Goal: Information Seeking & Learning: Learn about a topic

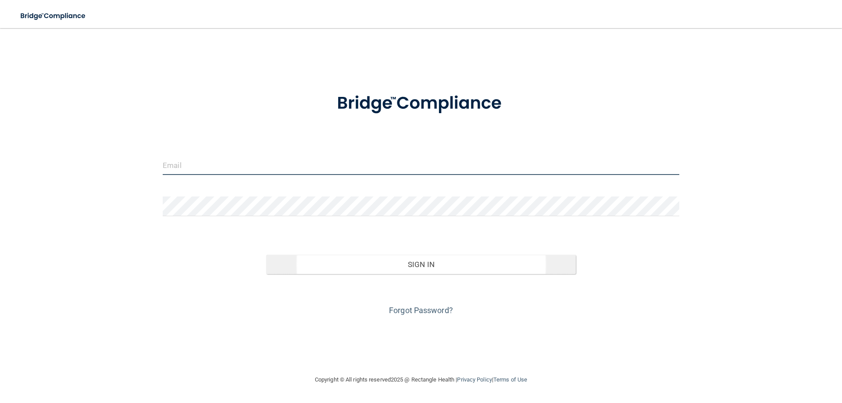
type input "[EMAIL_ADDRESS][DOMAIN_NAME]"
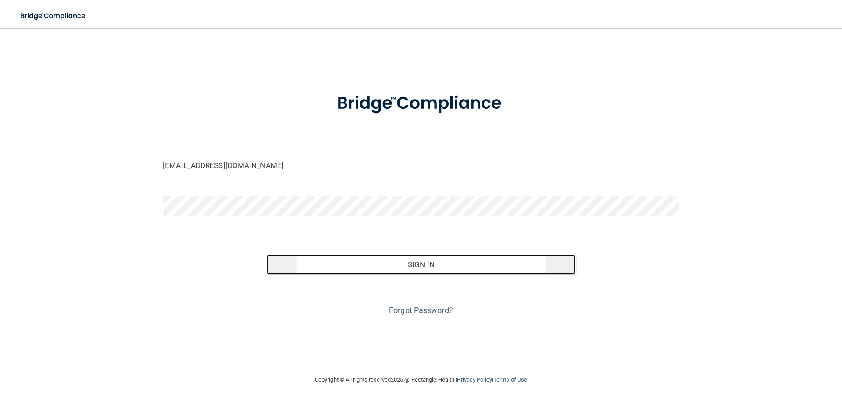
click at [413, 266] on button "Sign In" at bounding box center [421, 264] width 310 height 19
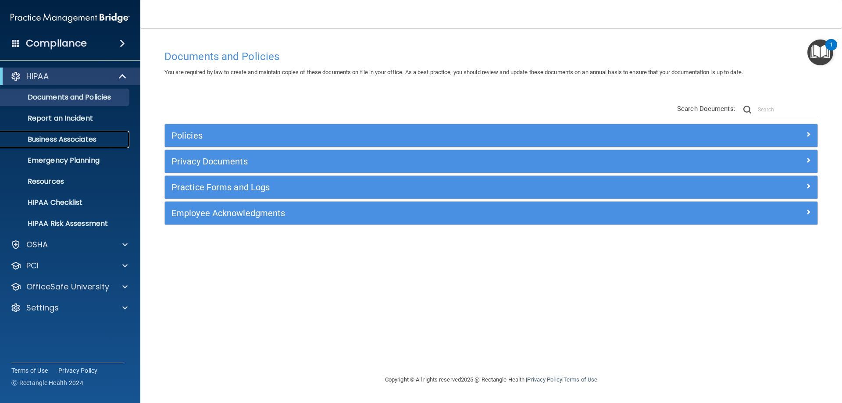
click at [85, 143] on p "Business Associates" at bounding box center [66, 139] width 120 height 9
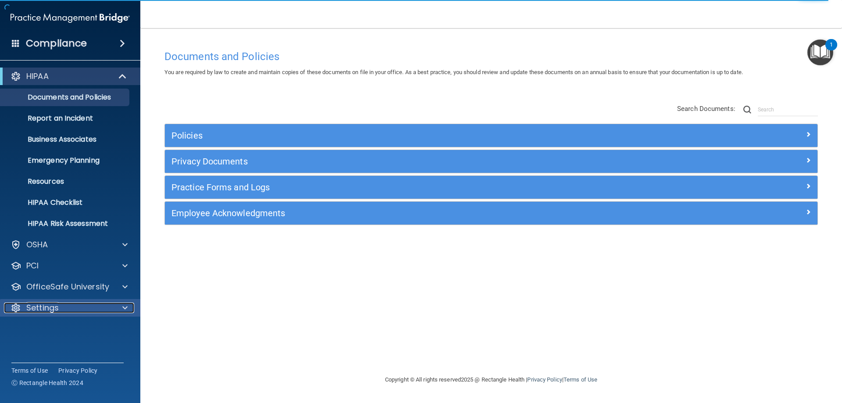
click at [122, 307] on div at bounding box center [124, 308] width 22 height 11
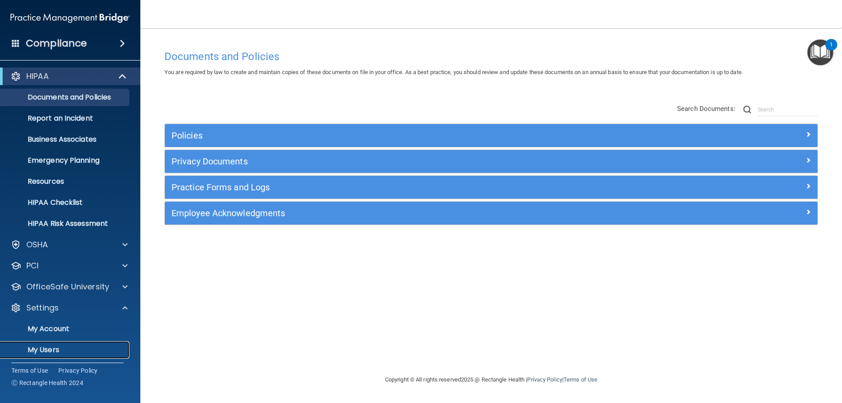
click at [47, 347] on p "My Users" at bounding box center [66, 350] width 120 height 9
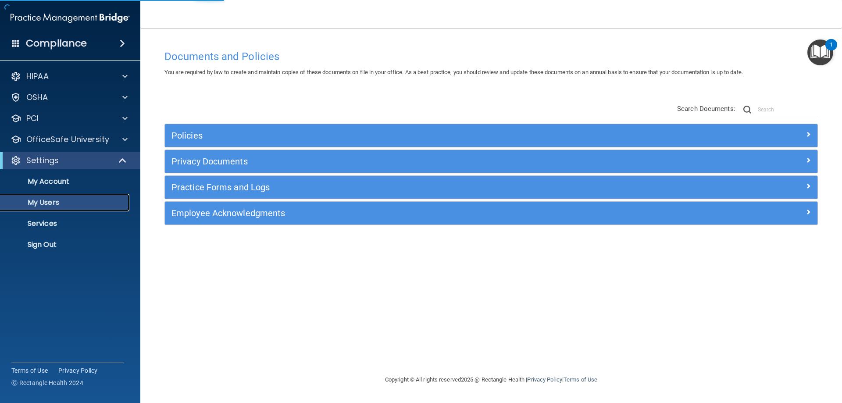
select select "20"
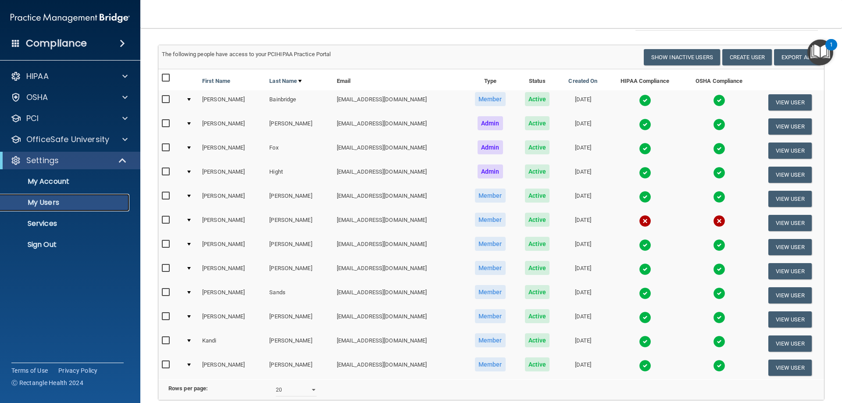
scroll to position [88, 0]
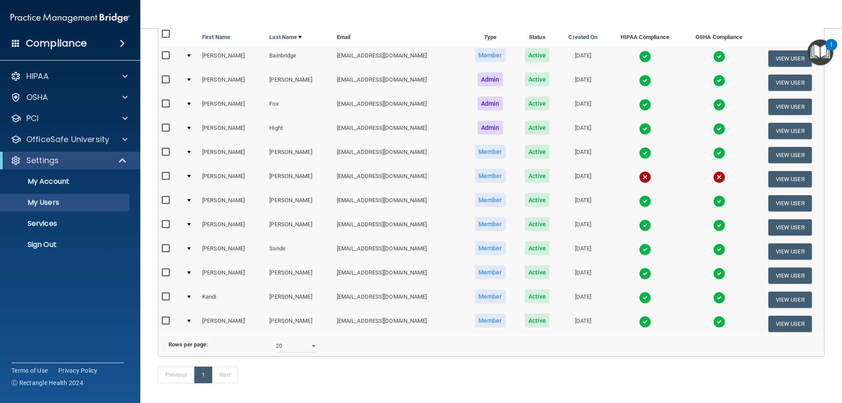
click at [69, 43] on h4 "Compliance" at bounding box center [56, 43] width 61 height 12
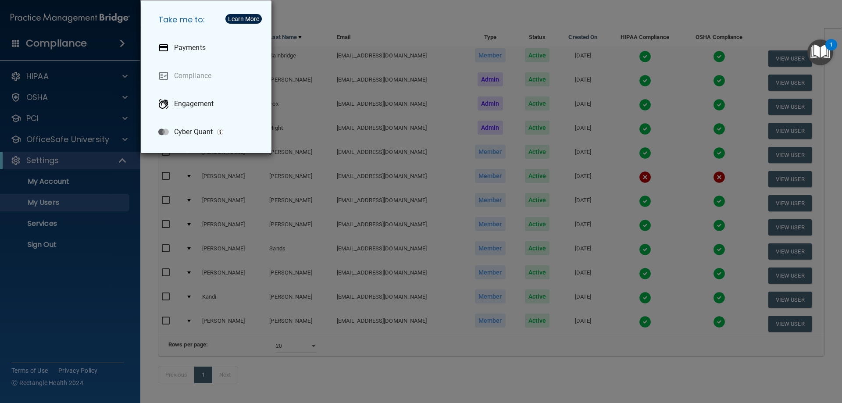
click at [119, 42] on div "Take me to: Payments Compliance Engagement Cyber Quant" at bounding box center [421, 201] width 842 height 403
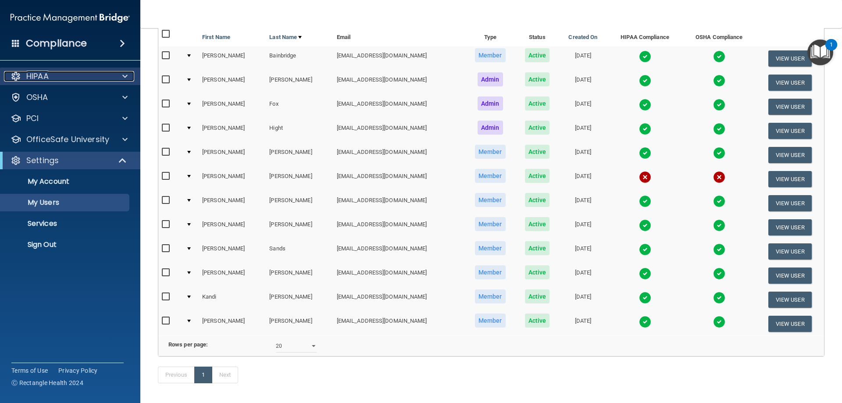
click at [125, 74] on span at bounding box center [124, 76] width 5 height 11
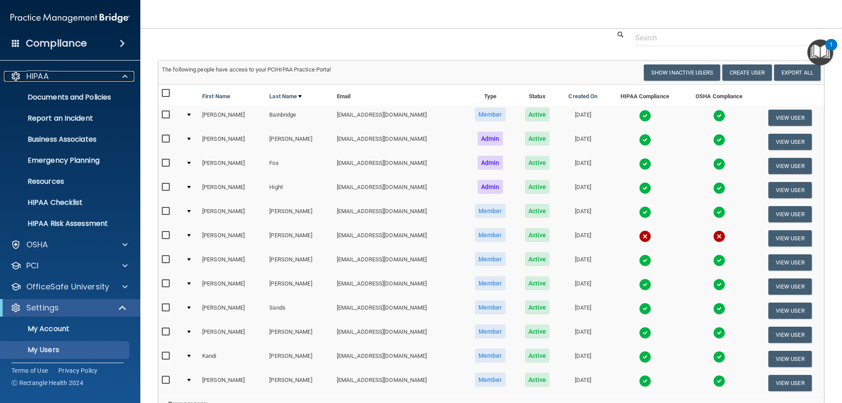
scroll to position [44, 0]
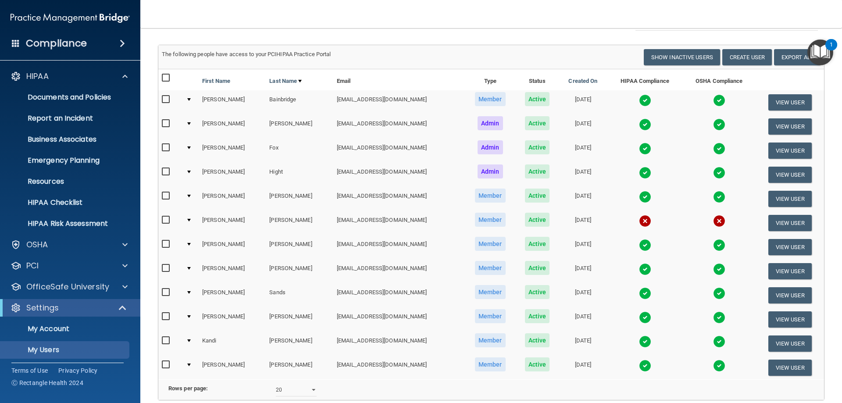
click at [166, 291] on input "checkbox" at bounding box center [167, 292] width 10 height 7
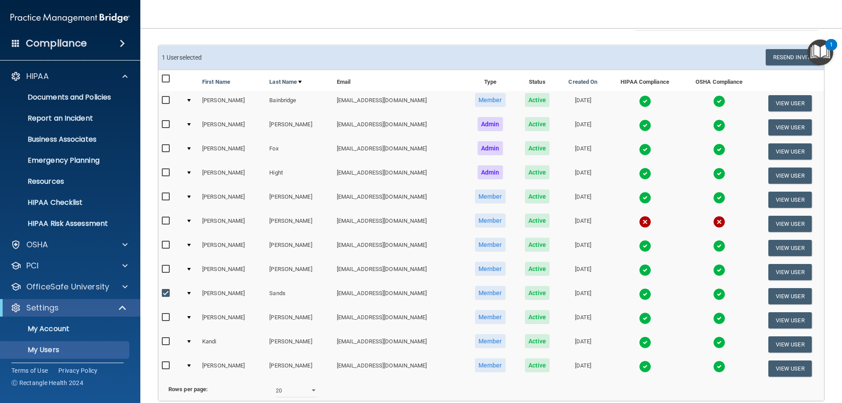
click at [595, 47] on td "1 User selected Resend Invite Export All Create User Show Inactive Users" at bounding box center [491, 58] width 666 height 24
click at [166, 291] on input "checkbox" at bounding box center [167, 293] width 10 height 7
checkbox input "false"
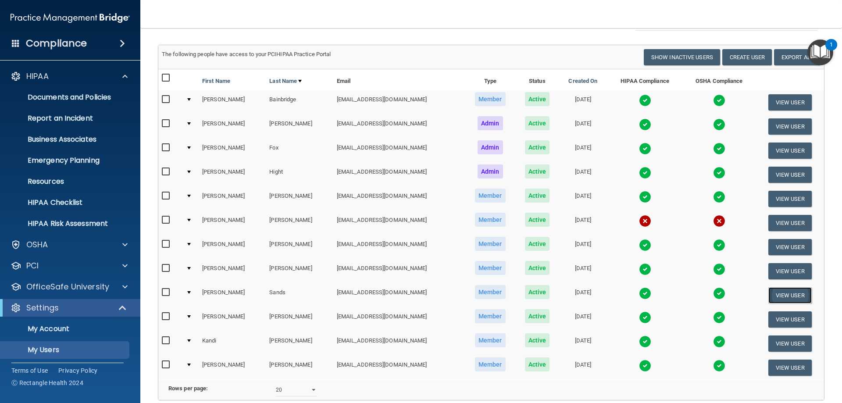
click at [775, 294] on button "View User" at bounding box center [790, 295] width 43 height 16
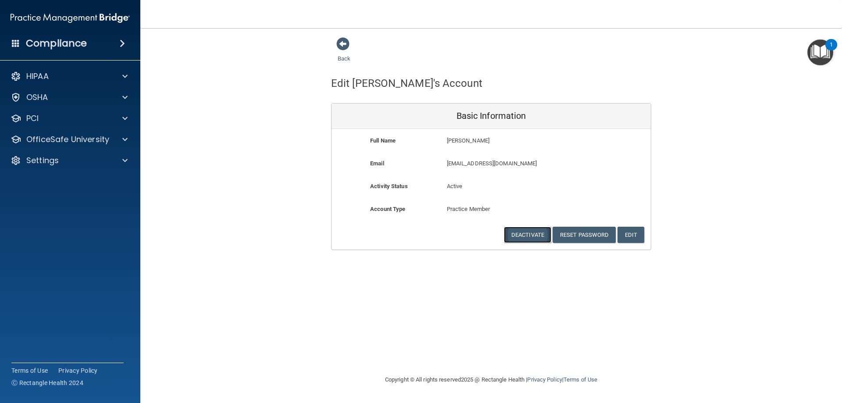
click at [511, 236] on button "Deactivate" at bounding box center [527, 235] width 47 height 16
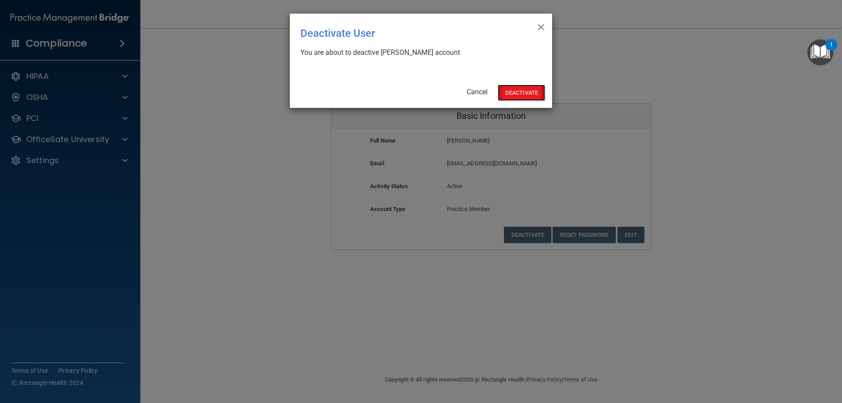
click at [512, 92] on button "Deactivate" at bounding box center [521, 93] width 47 height 16
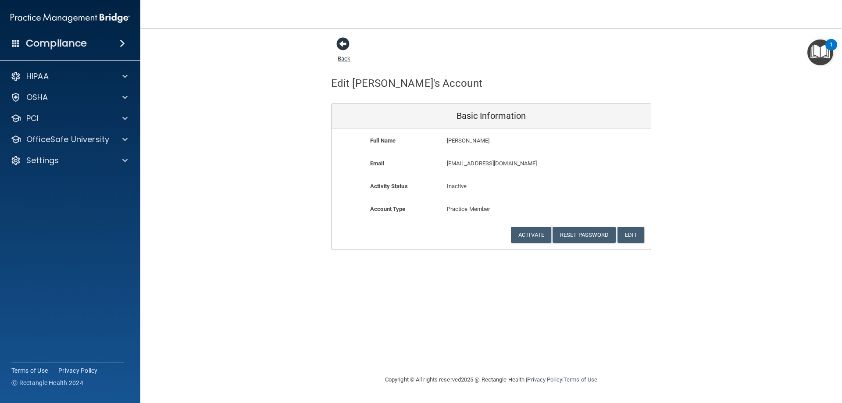
click at [340, 43] on span at bounding box center [343, 43] width 13 height 13
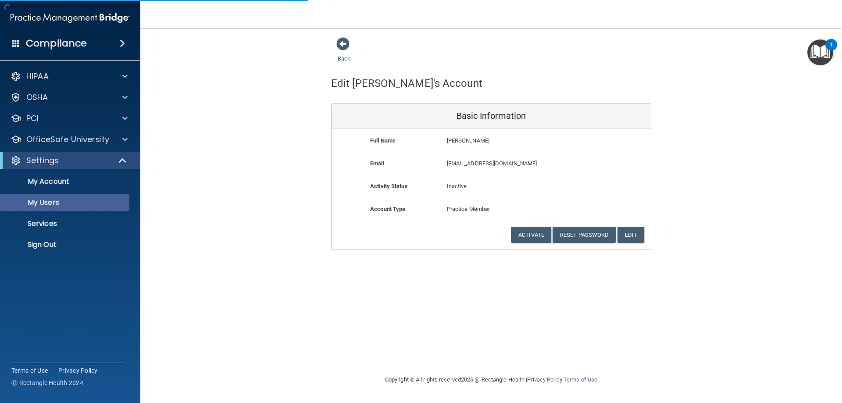
select select "20"
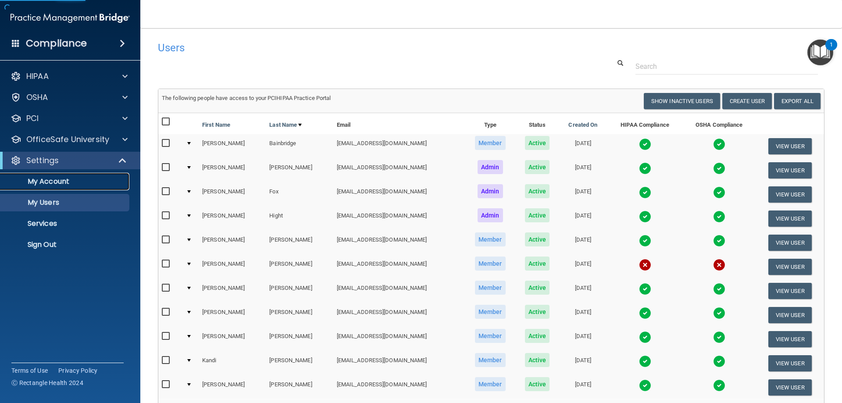
click at [60, 183] on p "My Account" at bounding box center [66, 181] width 120 height 9
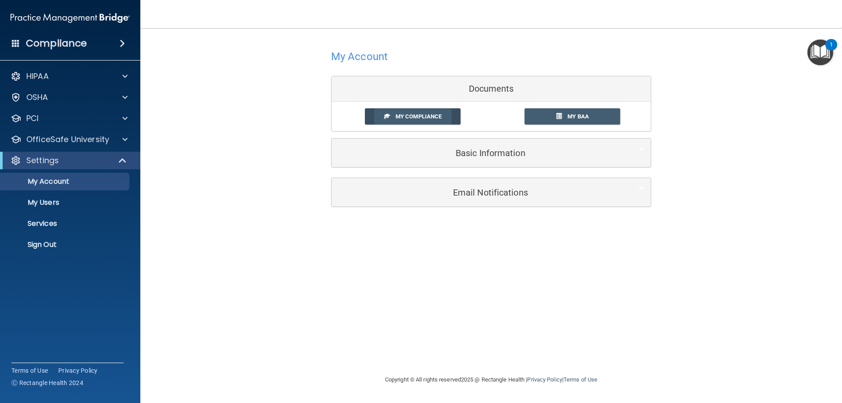
click at [412, 114] on span "My Compliance" at bounding box center [419, 116] width 46 height 7
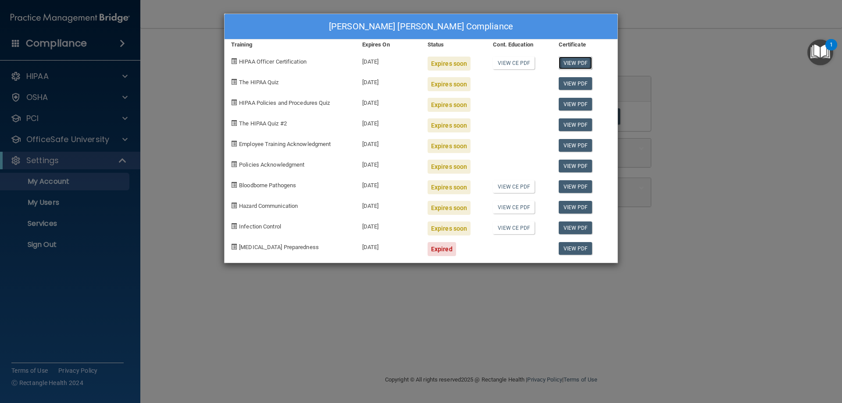
click at [573, 63] on link "View PDF" at bounding box center [576, 63] width 34 height 13
click at [511, 61] on link "View CE PDF" at bounding box center [514, 63] width 42 height 13
click at [200, 91] on div "Klee Hight's Compliance Training Expires On Status Cont. Education Certificate …" at bounding box center [421, 201] width 842 height 403
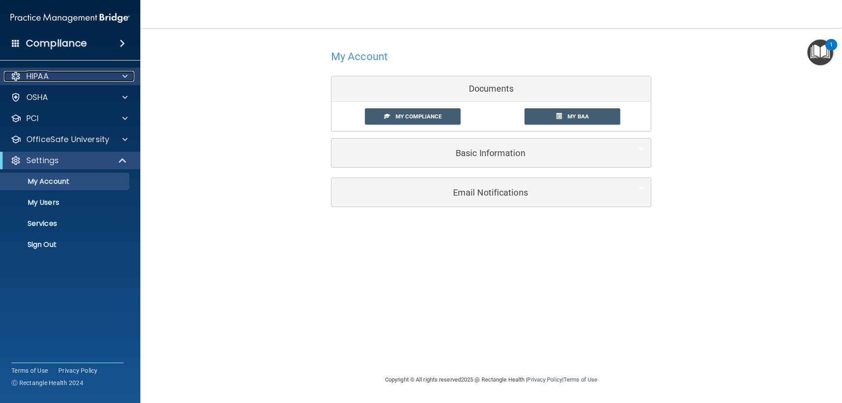
click at [94, 71] on div "HIPAA" at bounding box center [70, 77] width 141 height 18
click at [125, 75] on span at bounding box center [124, 76] width 5 height 11
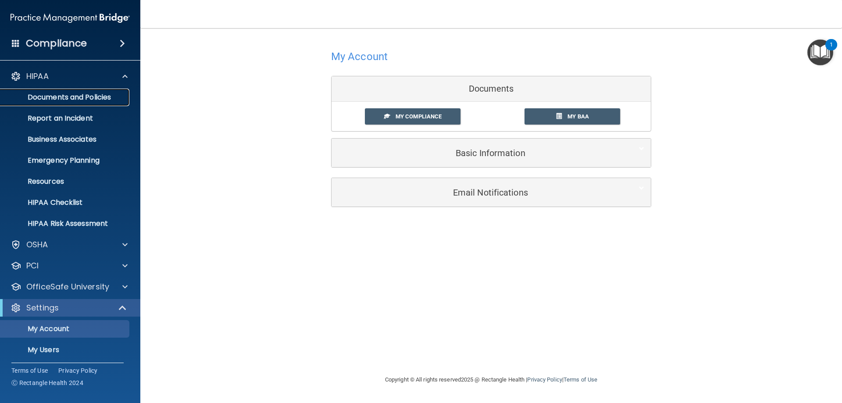
click at [100, 97] on p "Documents and Policies" at bounding box center [66, 97] width 120 height 9
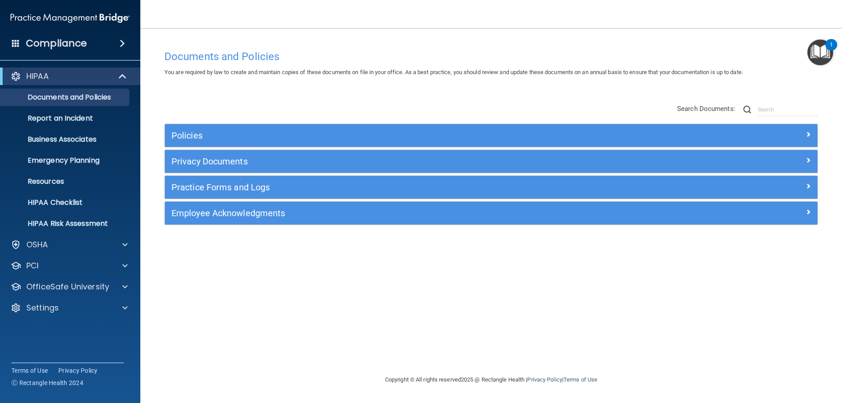
click at [84, 44] on h4 "Compliance" at bounding box center [56, 43] width 61 height 12
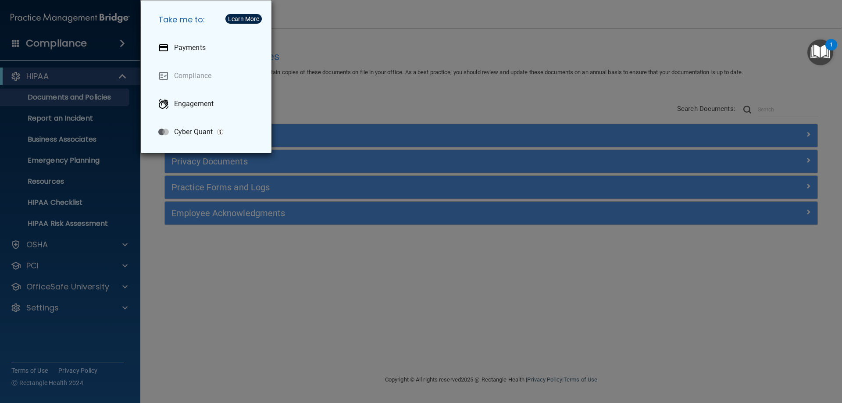
click at [84, 44] on div "Take me to: Payments Compliance Engagement Cyber Quant" at bounding box center [421, 201] width 842 height 403
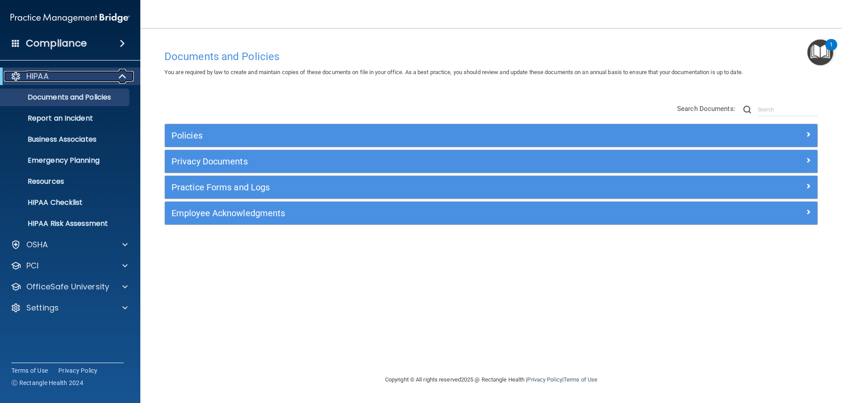
click at [76, 71] on div "HIPAA" at bounding box center [58, 76] width 108 height 11
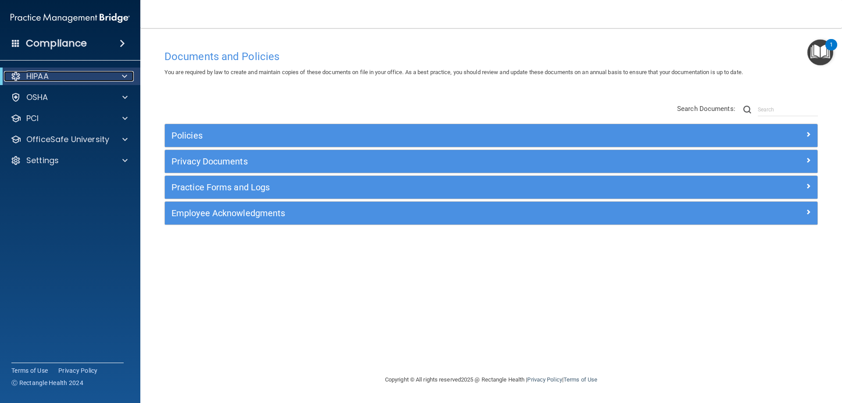
click at [123, 74] on span at bounding box center [124, 76] width 5 height 11
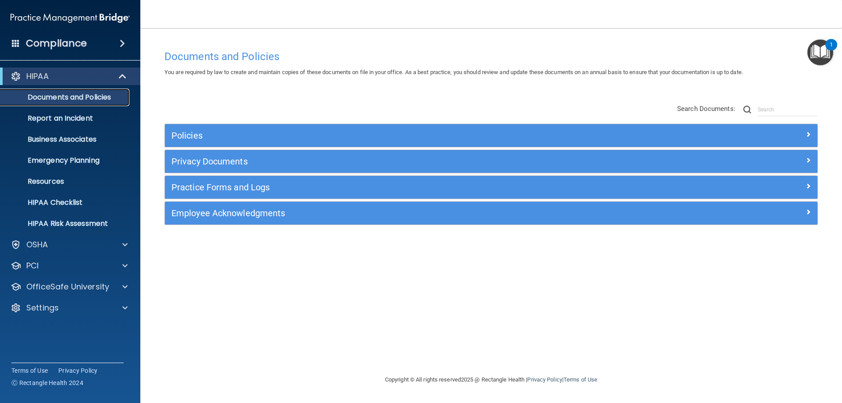
click at [111, 93] on p "Documents and Policies" at bounding box center [66, 97] width 120 height 9
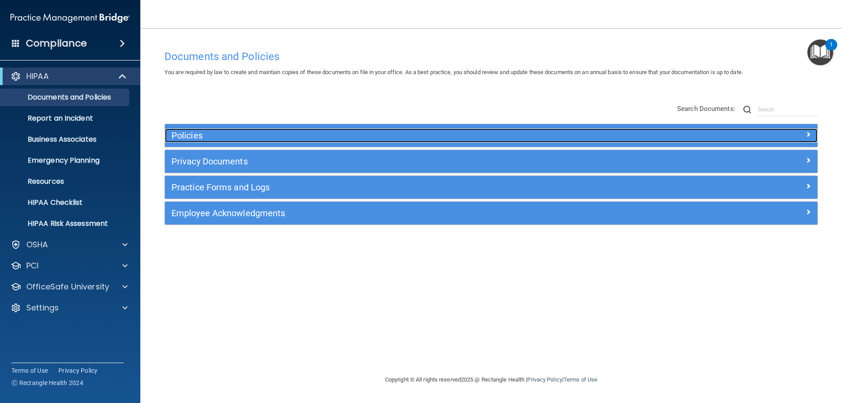
click at [667, 135] on div at bounding box center [736, 134] width 163 height 11
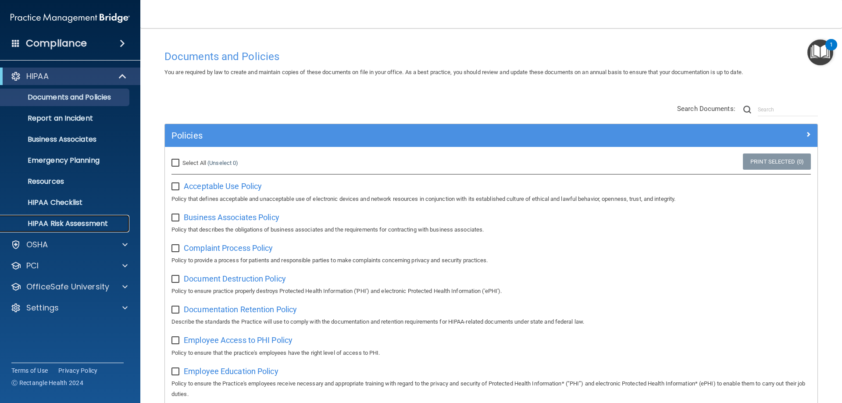
click at [86, 223] on p "HIPAA Risk Assessment" at bounding box center [66, 223] width 120 height 9
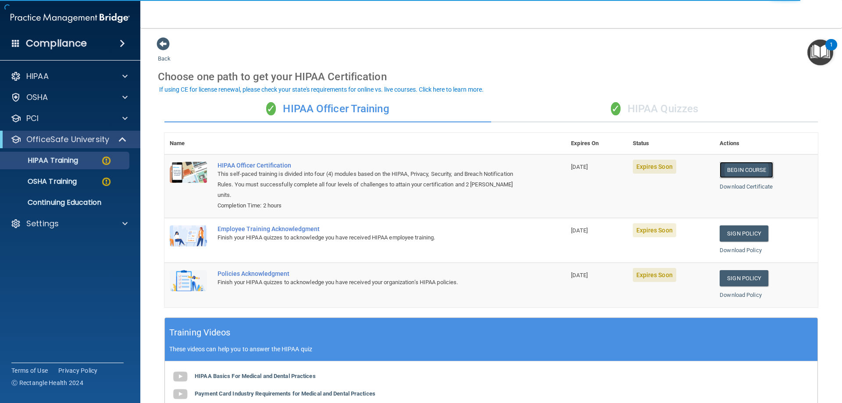
click at [738, 169] on link "Begin Course" at bounding box center [747, 170] width 54 height 16
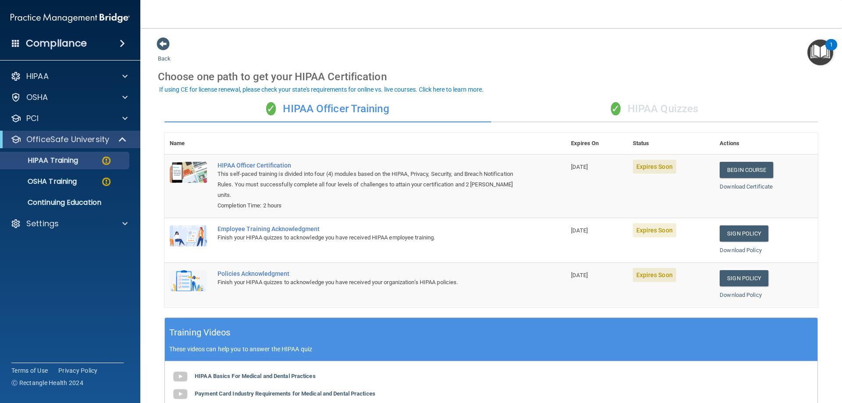
click at [121, 42] on span at bounding box center [122, 43] width 5 height 11
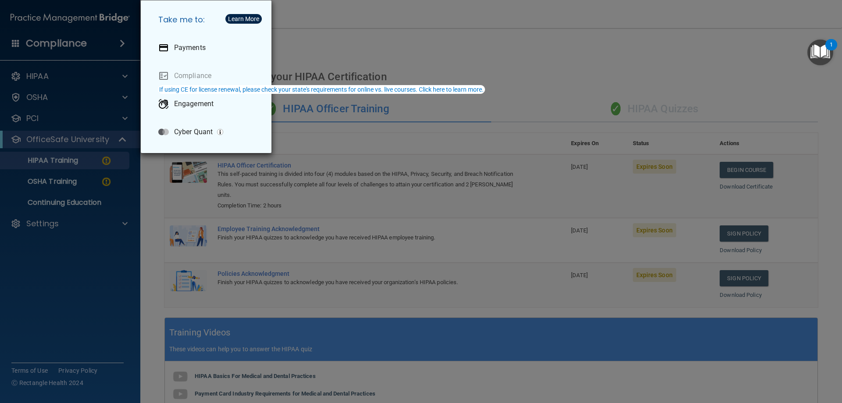
click at [99, 43] on div "Take me to: Payments Compliance Engagement Cyber Quant" at bounding box center [421, 201] width 842 height 403
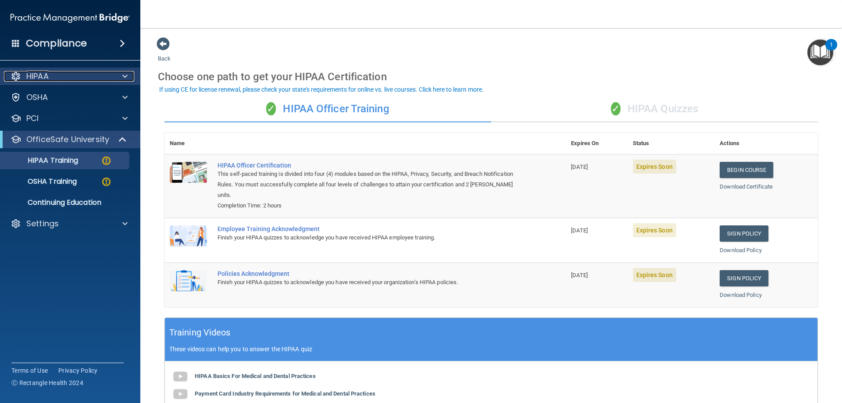
click at [79, 75] on div "HIPAA" at bounding box center [58, 76] width 109 height 11
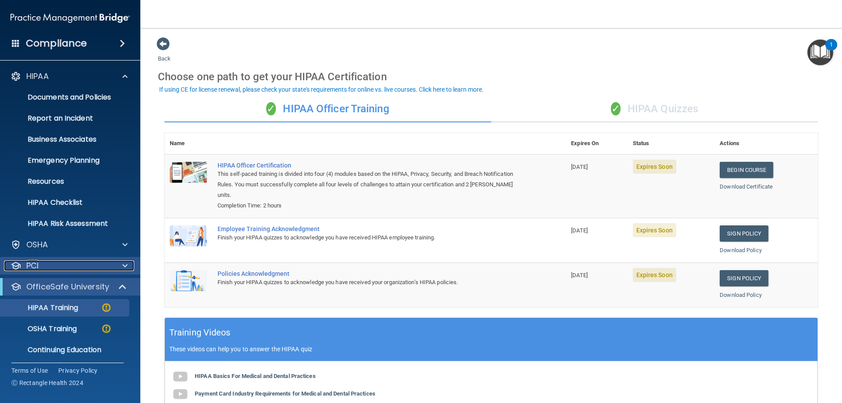
click at [47, 264] on div "PCI" at bounding box center [58, 266] width 109 height 11
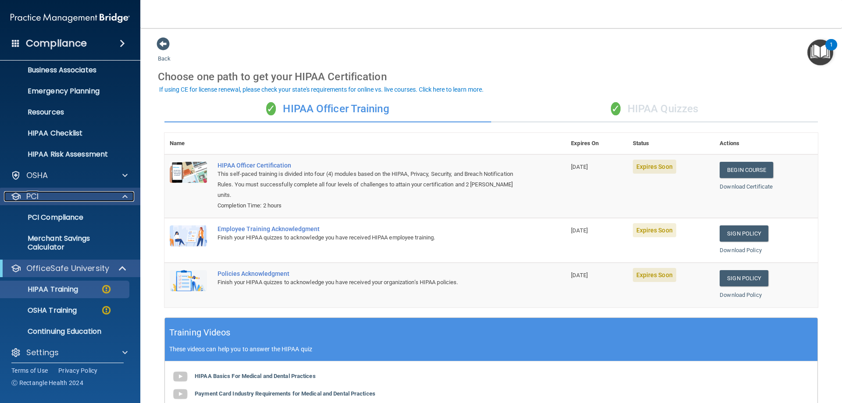
scroll to position [75, 0]
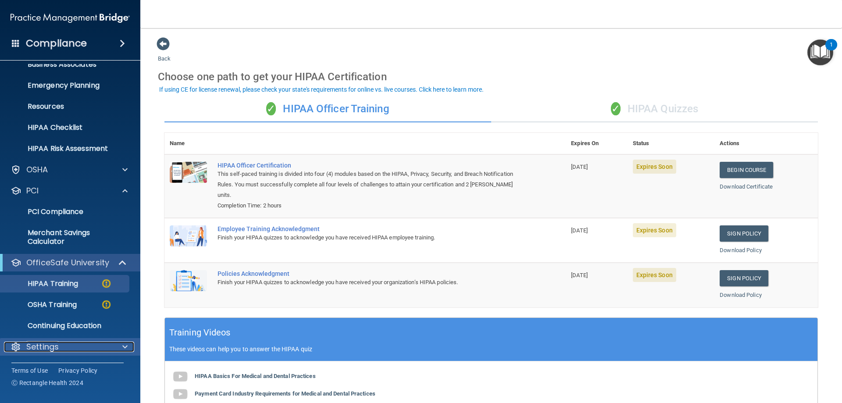
click at [49, 347] on p "Settings" at bounding box center [42, 347] width 32 height 11
click at [56, 345] on p "Settings" at bounding box center [42, 347] width 32 height 11
click at [61, 107] on p "Resources" at bounding box center [66, 106] width 120 height 9
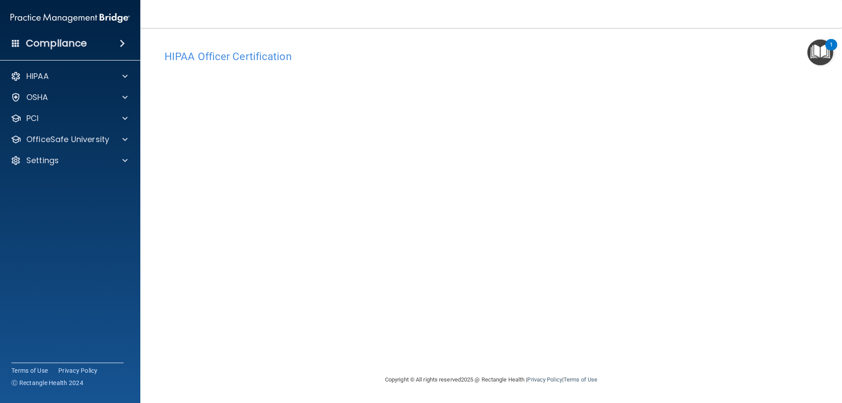
click at [120, 43] on span at bounding box center [122, 43] width 5 height 11
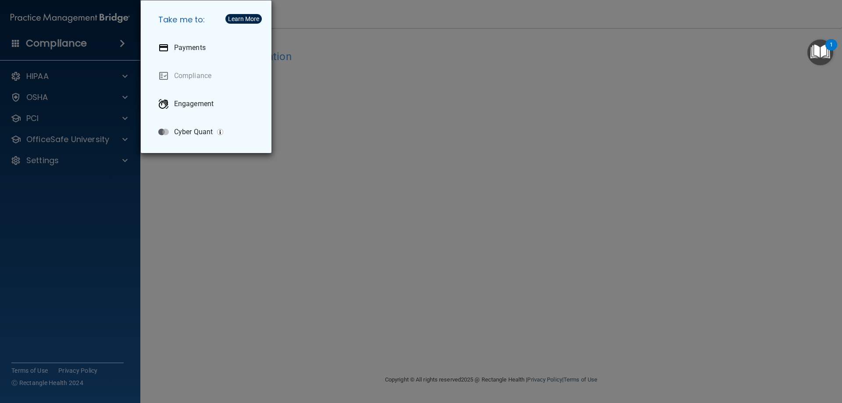
click at [118, 43] on div "Take me to: Payments Compliance Engagement Cyber Quant" at bounding box center [421, 201] width 842 height 403
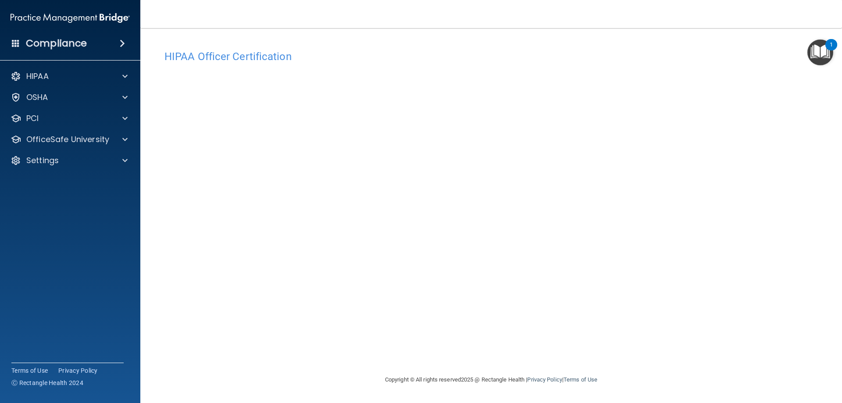
click at [123, 43] on span at bounding box center [122, 43] width 5 height 11
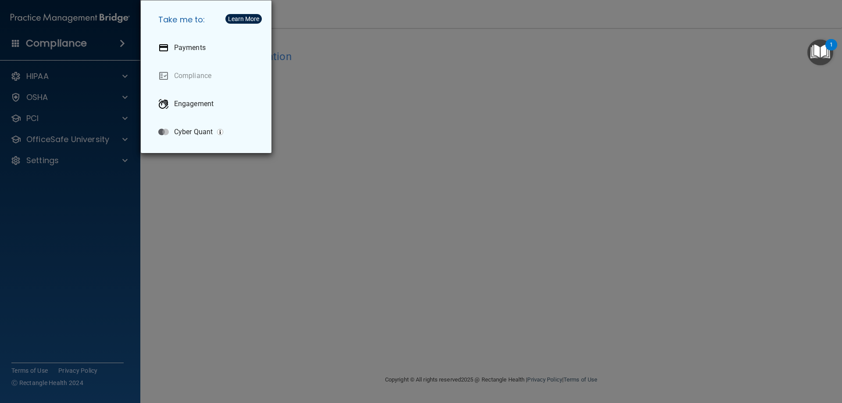
click at [104, 42] on div "Take me to: Payments Compliance Engagement Cyber Quant" at bounding box center [421, 201] width 842 height 403
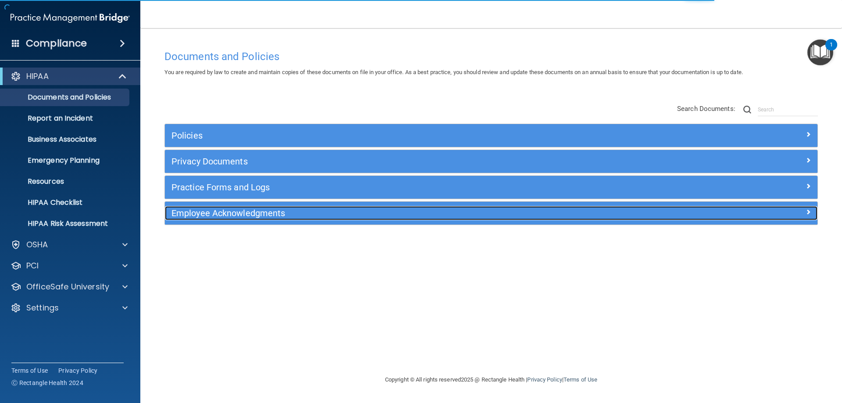
click at [245, 213] on h5 "Employee Acknowledgments" at bounding box center [410, 213] width 476 height 10
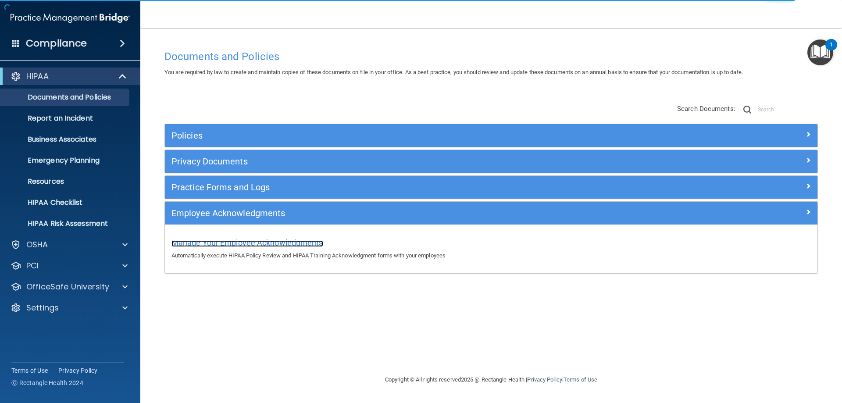
click at [249, 243] on span "Manage Your Employee Acknowledgments" at bounding box center [248, 242] width 152 height 9
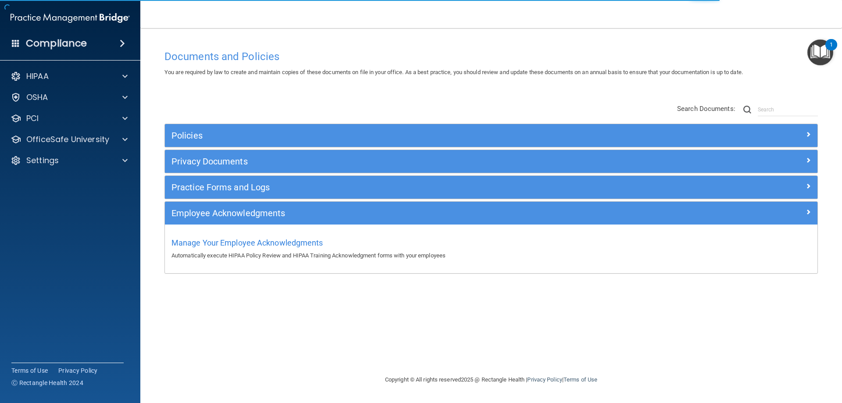
drag, startPoint x: 147, startPoint y: 204, endPoint x: 147, endPoint y: 198, distance: 6.6
click at [147, 201] on main "Documents and Policies You are required by law to create and maintain copies of…" at bounding box center [491, 215] width 702 height 375
click at [73, 74] on div "HIPAA" at bounding box center [58, 76] width 109 height 11
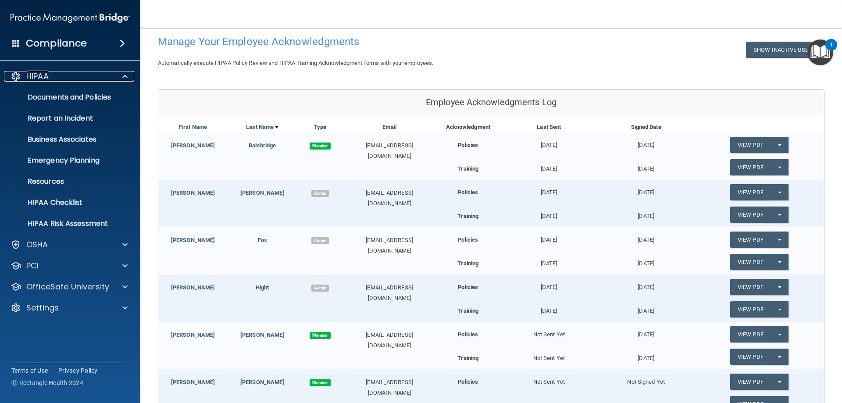
scroll to position [44, 0]
click at [261, 192] on link "Blodgett" at bounding box center [262, 192] width 44 height 7
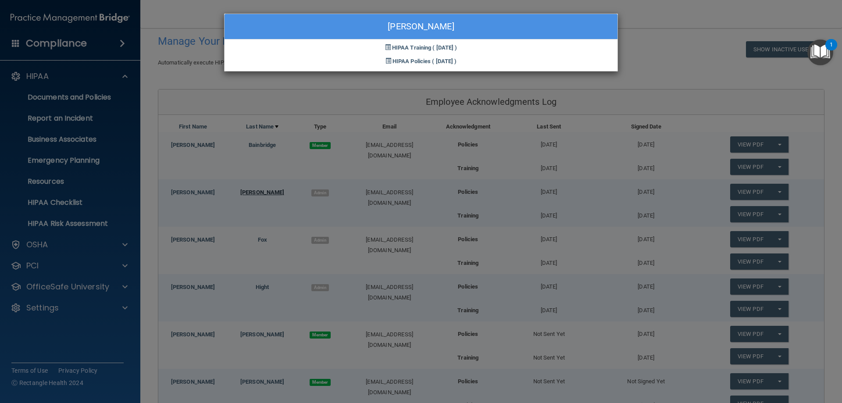
click at [261, 192] on div "Connie Blodgett HIPAA Training ( 10/21/2024 ) HIPAA Policies ( 10/21/2024 )" at bounding box center [421, 201] width 842 height 403
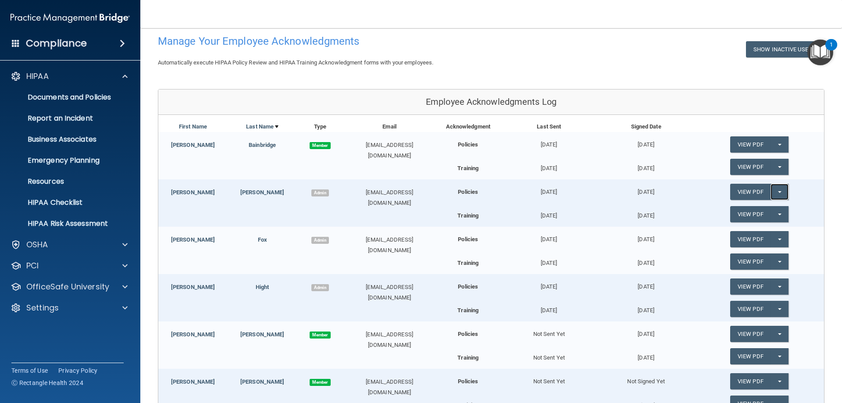
click at [778, 190] on button "Split button!" at bounding box center [780, 192] width 18 height 16
click at [584, 194] on div "10/01/2021" at bounding box center [549, 188] width 97 height 18
drag, startPoint x: 201, startPoint y: 190, endPoint x: 188, endPoint y: 202, distance: 17.4
click at [188, 202] on div "Connie Blodgett Admin office@jaredfoxdds.com Policies 10/01/2021 10/21/2024 Vie…" at bounding box center [491, 202] width 666 height 47
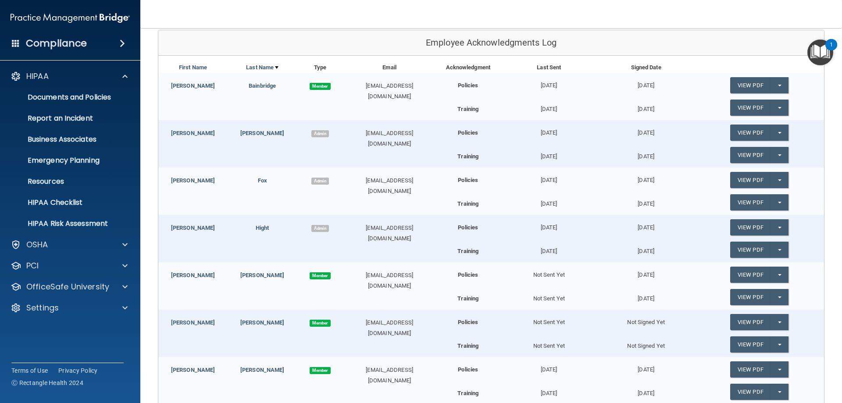
scroll to position [88, 0]
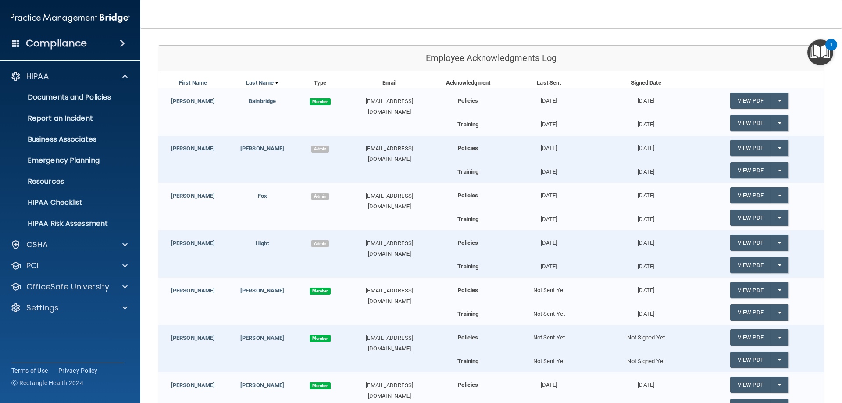
click at [318, 148] on span "Admin" at bounding box center [321, 149] width 18 height 7
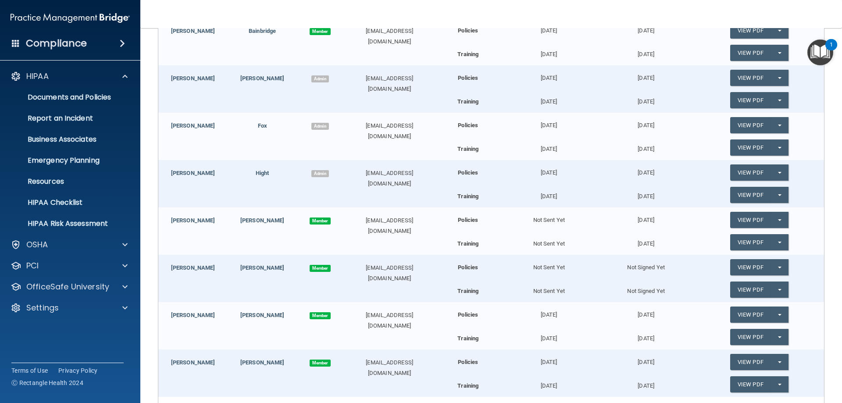
scroll to position [276, 0]
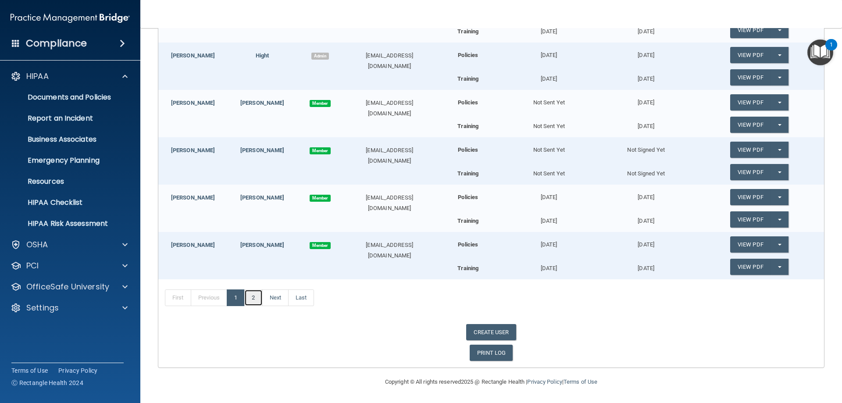
click at [258, 298] on link "2" at bounding box center [253, 298] width 18 height 17
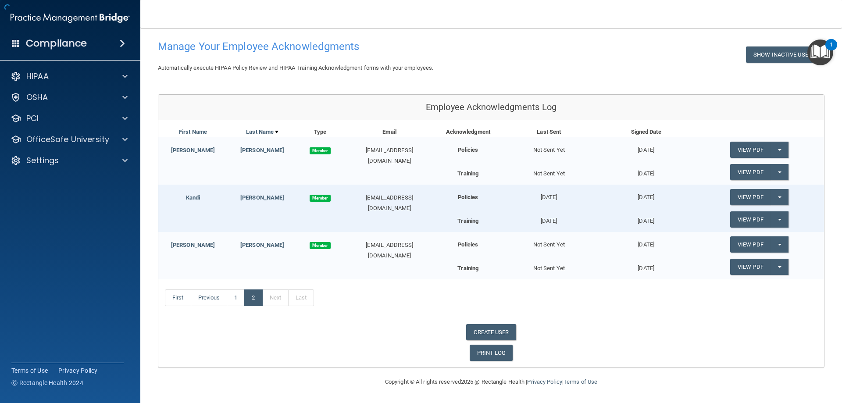
scroll to position [39, 0]
click at [235, 297] on link "1" at bounding box center [236, 298] width 18 height 17
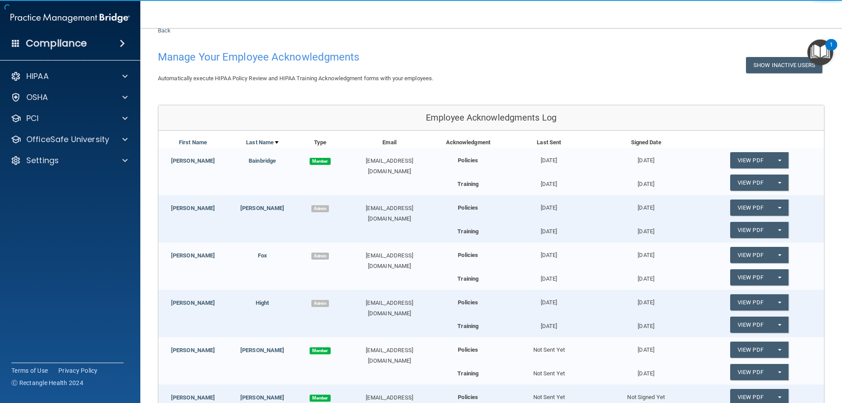
scroll to position [12, 0]
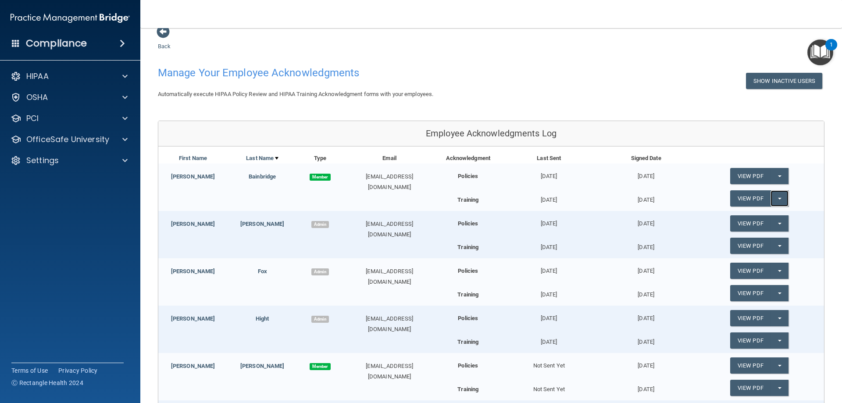
click at [778, 198] on span "button" at bounding box center [780, 199] width 4 height 2
click at [788, 229] on div "View PDF Split button! Update Acknowledgment" at bounding box center [759, 223] width 129 height 25
click at [776, 223] on button "Split button!" at bounding box center [780, 223] width 18 height 16
click at [786, 215] on div "View PDF Split button! Update Acknowledgment" at bounding box center [759, 223] width 129 height 25
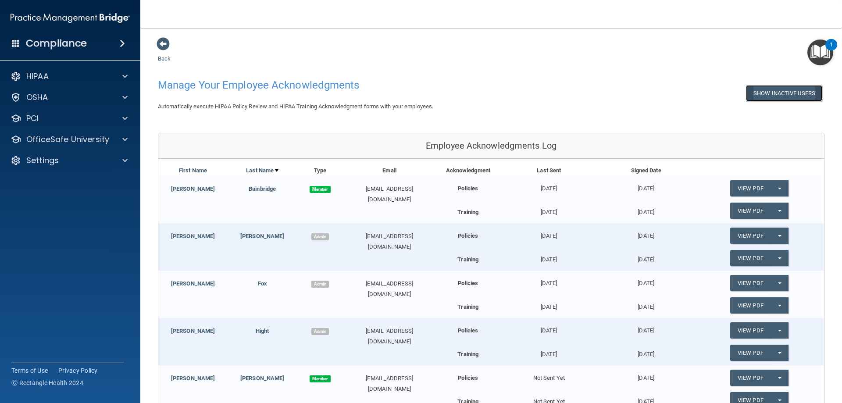
click at [763, 92] on button "Show Inactive Users" at bounding box center [784, 93] width 76 height 16
click at [757, 93] on button "Hide Inactive Users" at bounding box center [786, 93] width 72 height 16
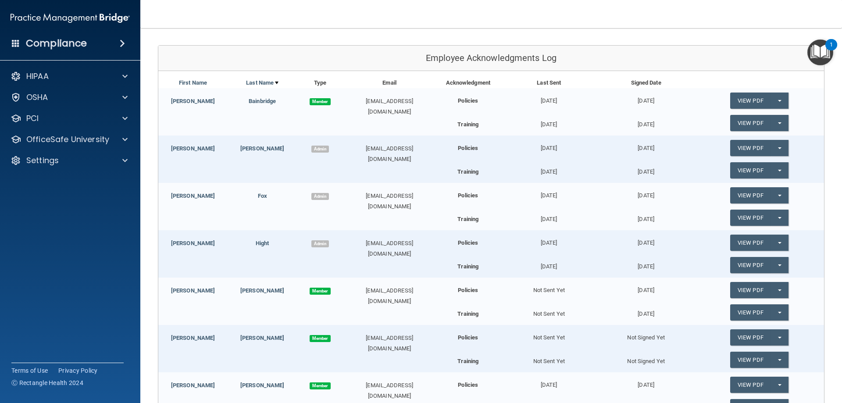
scroll to position [132, 0]
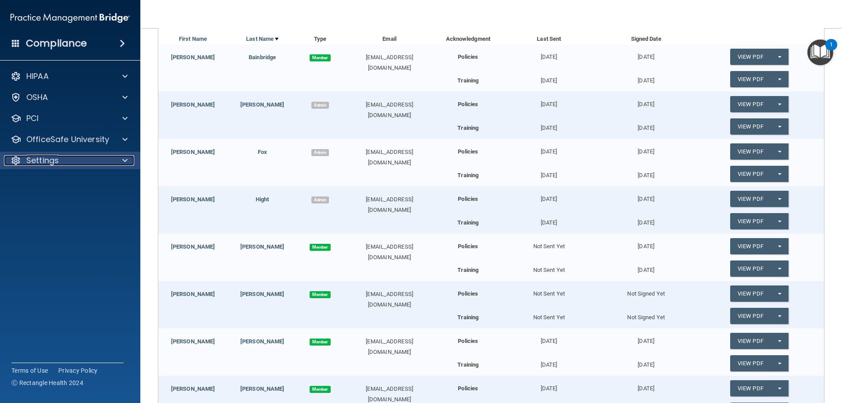
click at [116, 158] on div at bounding box center [124, 160] width 22 height 11
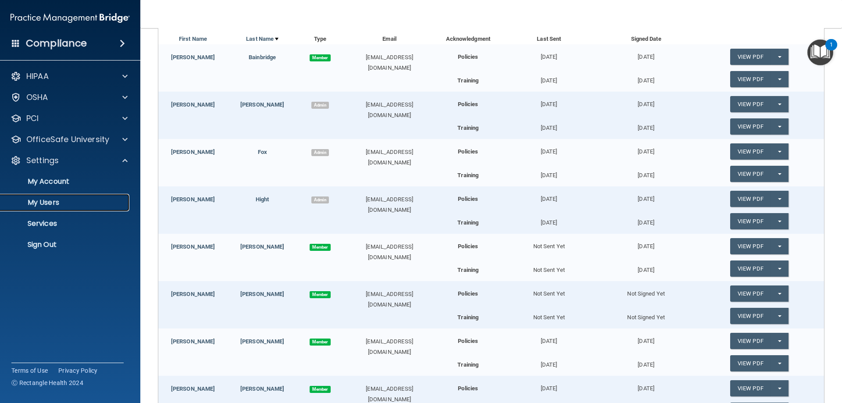
click at [53, 198] on p "My Users" at bounding box center [66, 202] width 120 height 9
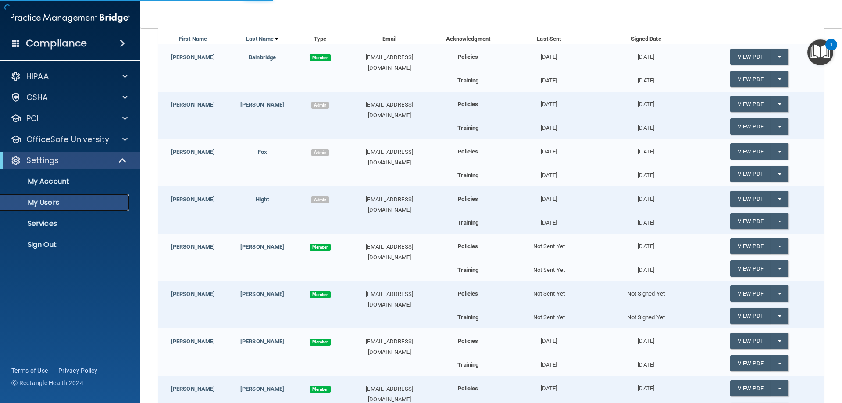
scroll to position [106, 0]
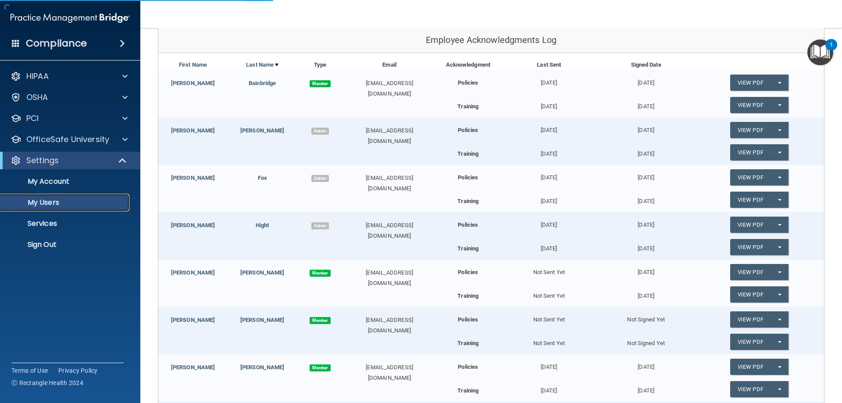
select select "20"
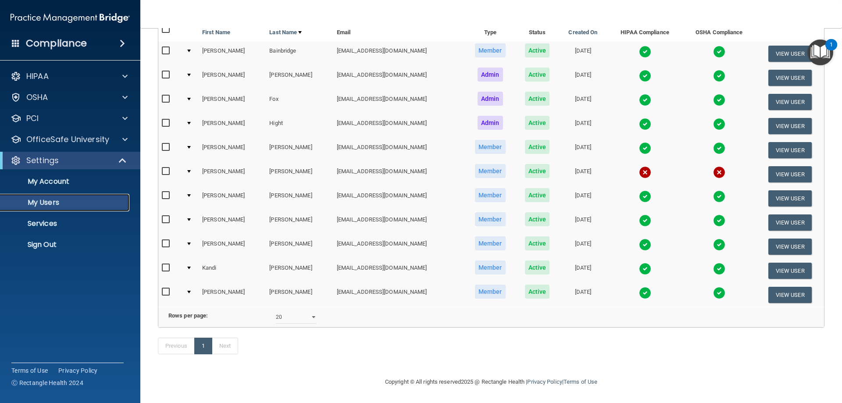
scroll to position [62, 0]
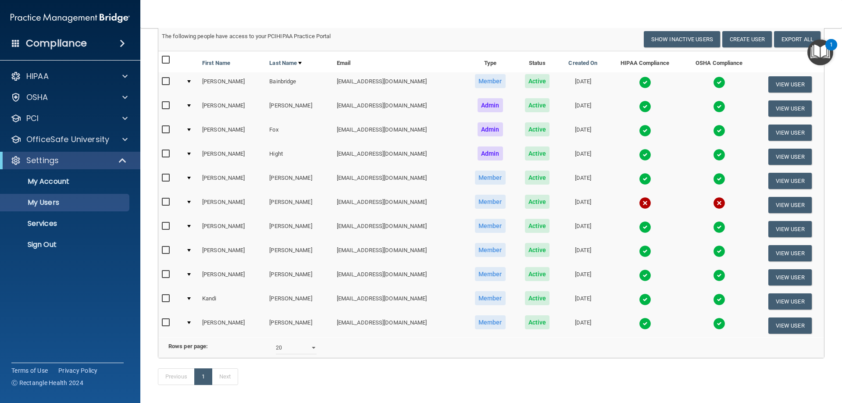
click at [165, 106] on input "checkbox" at bounding box center [167, 105] width 10 height 7
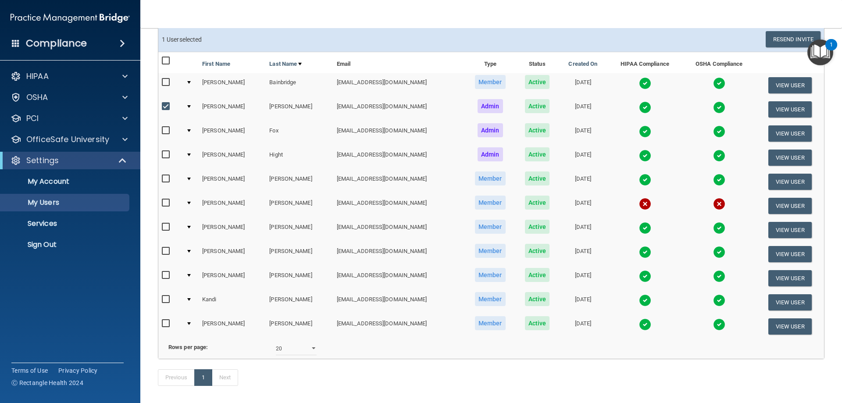
click at [165, 106] on input "checkbox" at bounding box center [167, 106] width 10 height 7
checkbox input "false"
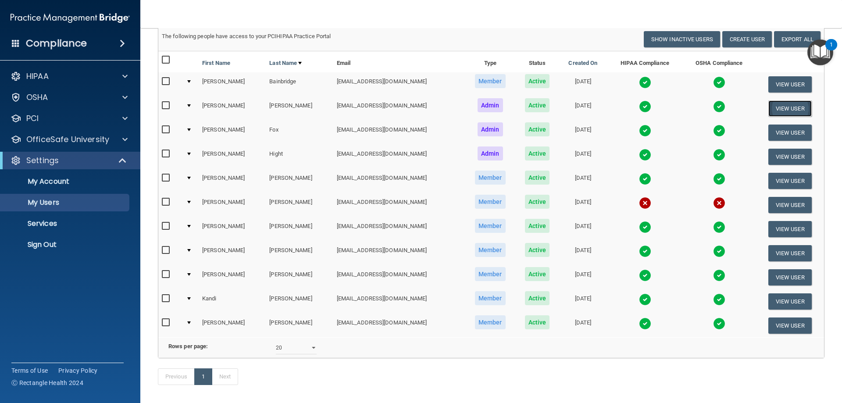
click at [782, 108] on button "View User" at bounding box center [790, 108] width 43 height 16
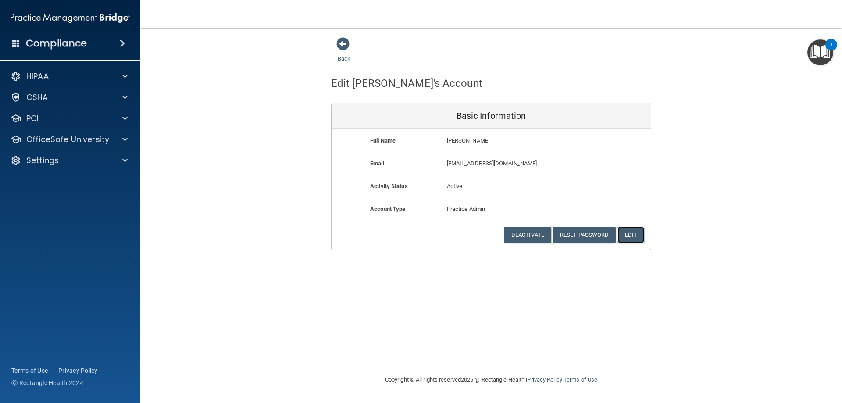
click at [631, 235] on button "Edit" at bounding box center [631, 235] width 27 height 16
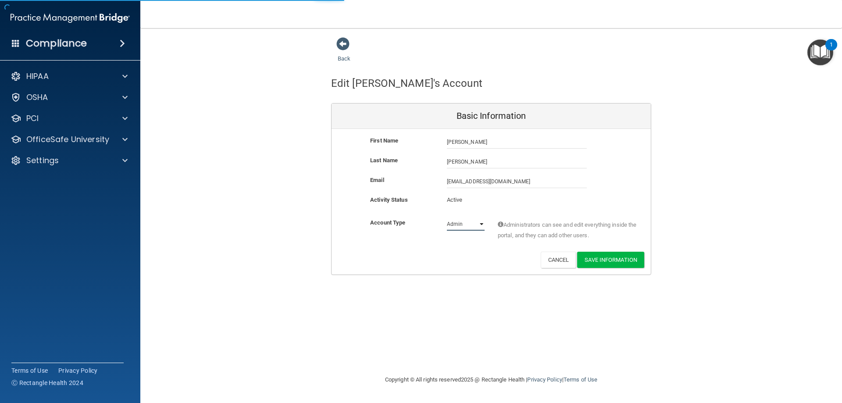
click at [482, 221] on select "Admin Member" at bounding box center [466, 224] width 38 height 13
select select "practice_member"
click at [447, 218] on select "Admin Member" at bounding box center [466, 224] width 38 height 13
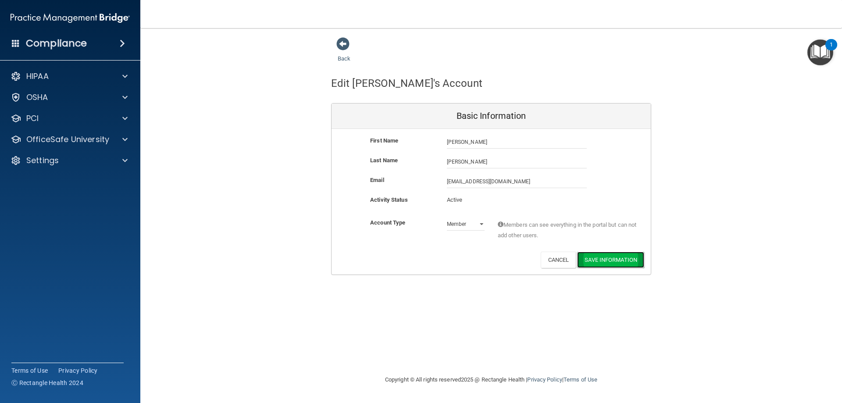
click at [605, 260] on button "Save Information" at bounding box center [610, 260] width 67 height 16
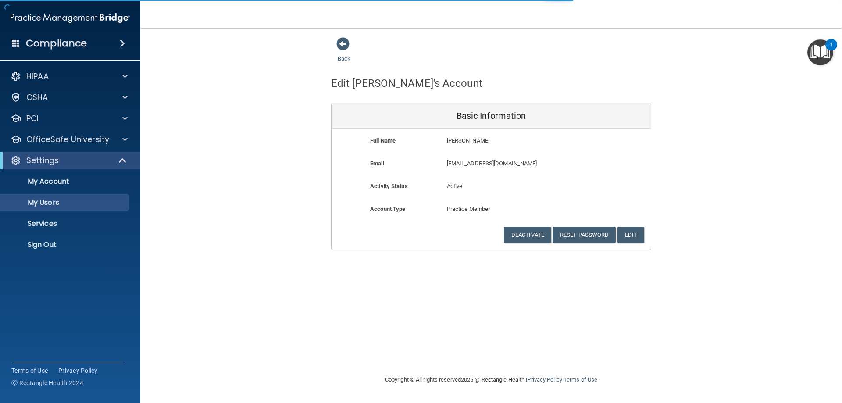
select select "20"
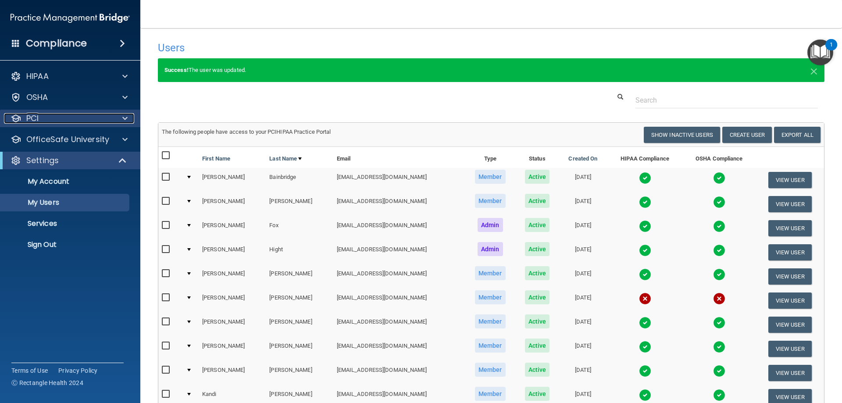
click at [122, 117] on span at bounding box center [124, 118] width 5 height 11
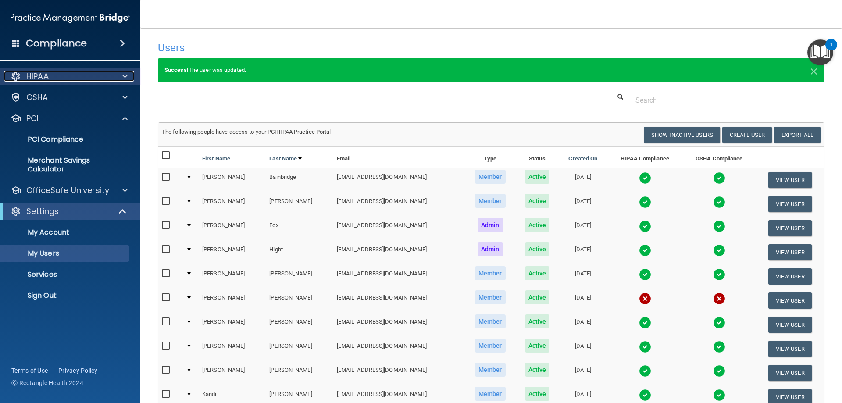
click at [95, 74] on div "HIPAA" at bounding box center [58, 76] width 109 height 11
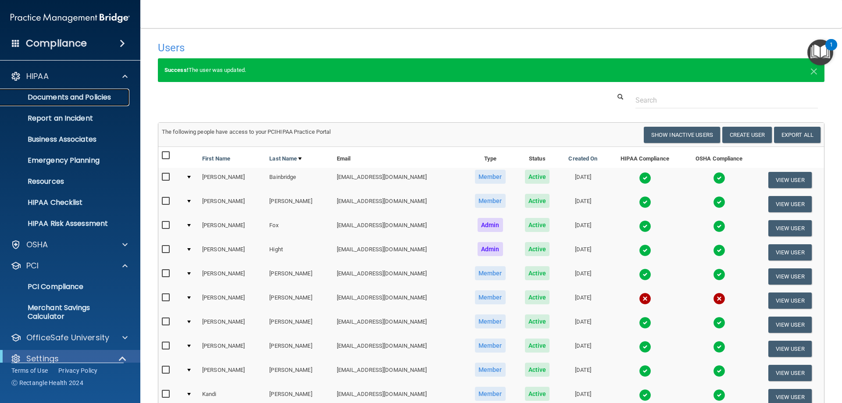
click at [95, 97] on p "Documents and Policies" at bounding box center [66, 97] width 120 height 9
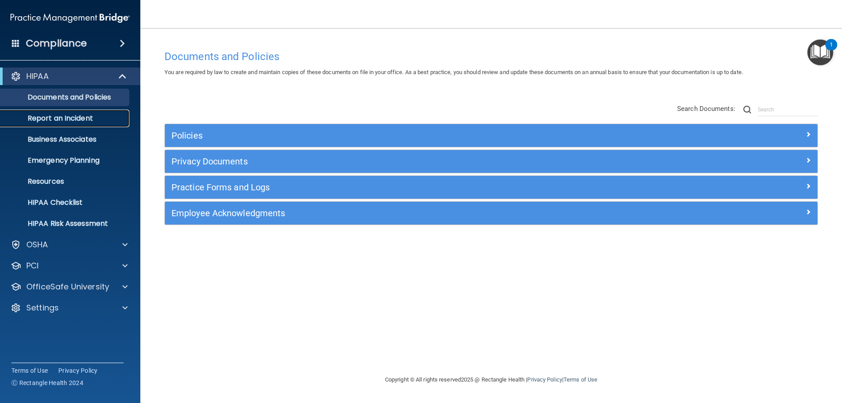
click at [90, 116] on p "Report an Incident" at bounding box center [66, 118] width 120 height 9
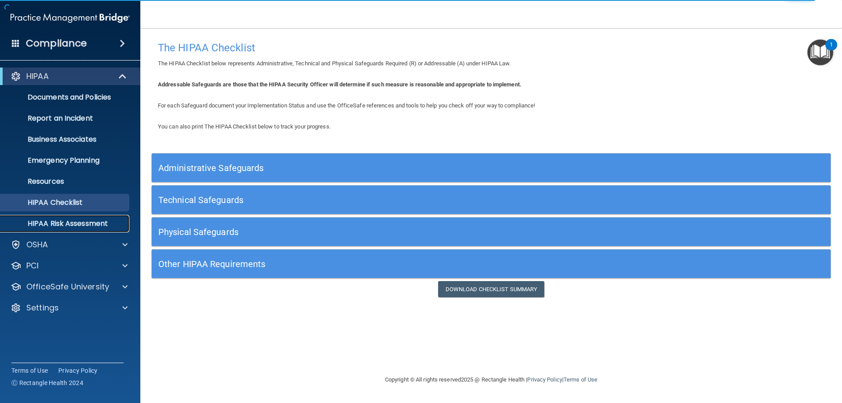
click at [71, 222] on p "HIPAA Risk Assessment" at bounding box center [66, 223] width 120 height 9
click at [233, 165] on h5 "Administrative Safeguards" at bounding box center [406, 168] width 496 height 10
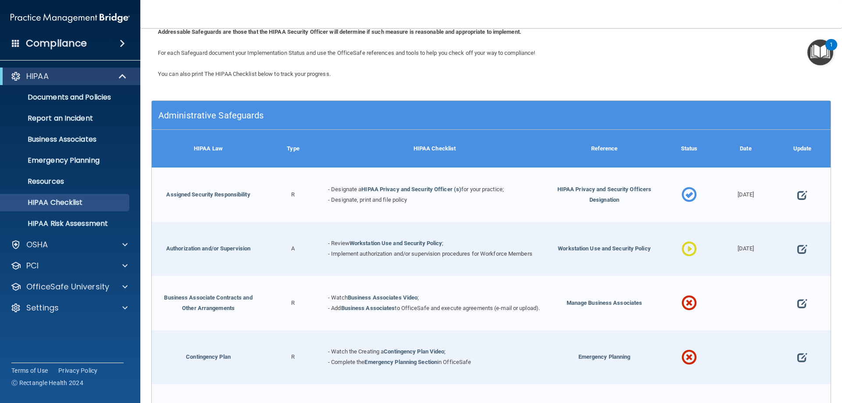
scroll to position [88, 0]
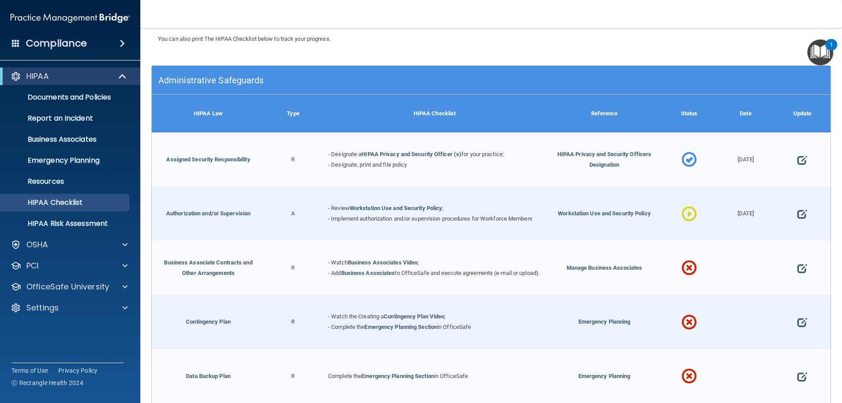
click at [687, 212] on span at bounding box center [689, 214] width 15 height 38
click at [224, 215] on link "Authorization and/or Supervision" at bounding box center [208, 213] width 84 height 7
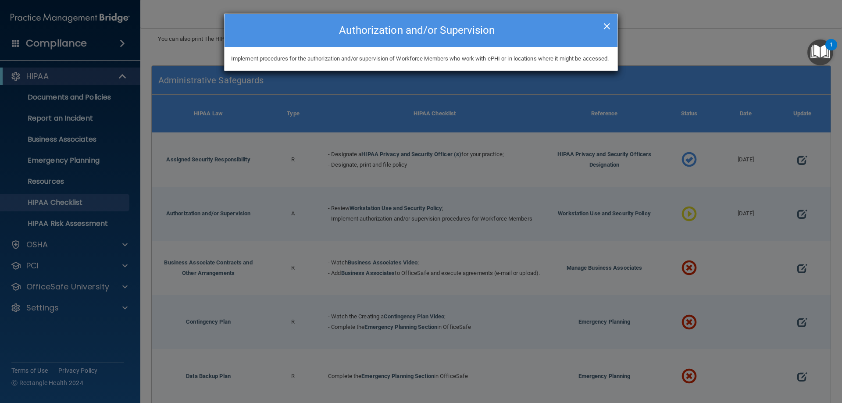
click at [609, 23] on span "×" at bounding box center [607, 25] width 8 height 18
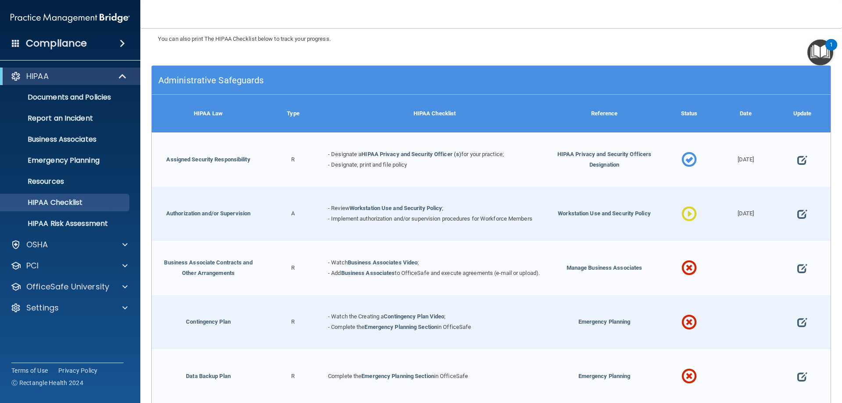
click at [686, 212] on span at bounding box center [689, 214] width 15 height 38
click at [108, 221] on p "HIPAA Risk Assessment" at bounding box center [66, 223] width 120 height 9
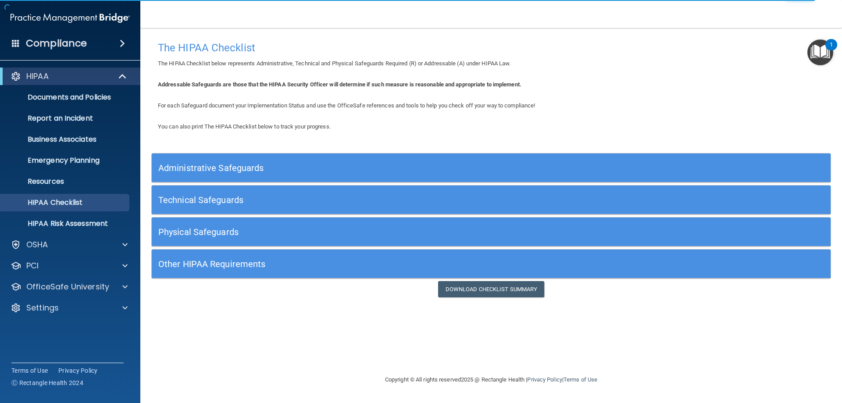
click at [214, 170] on h5 "Administrative Safeguards" at bounding box center [406, 168] width 496 height 10
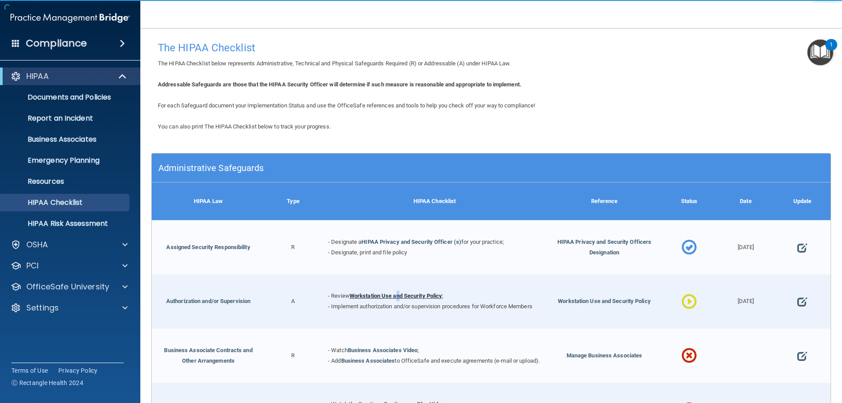
drag, startPoint x: 397, startPoint y: 287, endPoint x: 400, endPoint y: 292, distance: 5.4
click at [400, 292] on div "- Review Workstation Use and Security Policy ; - Implement authorization and/or…" at bounding box center [435, 302] width 226 height 54
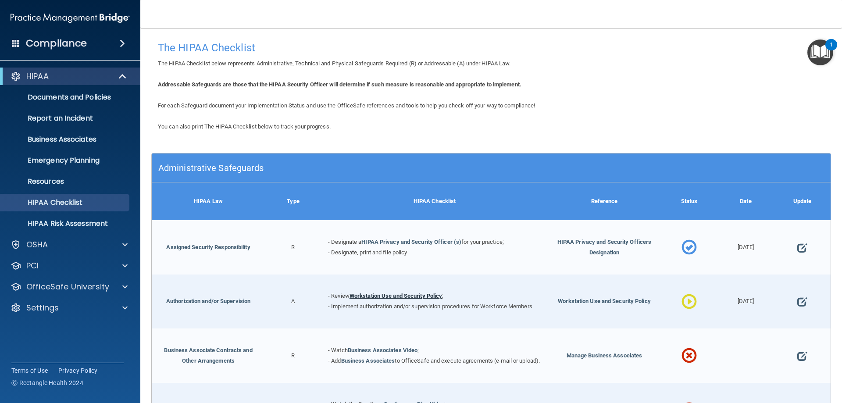
click at [383, 293] on link "Workstation Use and Security Policy" at bounding box center [396, 296] width 93 height 7
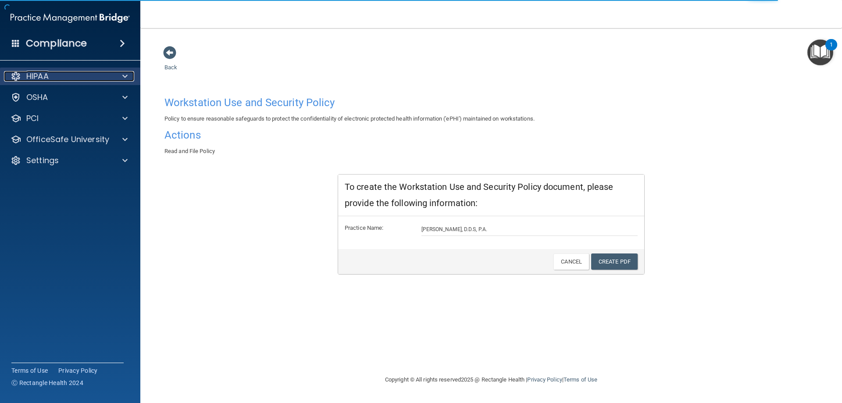
click at [117, 73] on div at bounding box center [124, 76] width 22 height 11
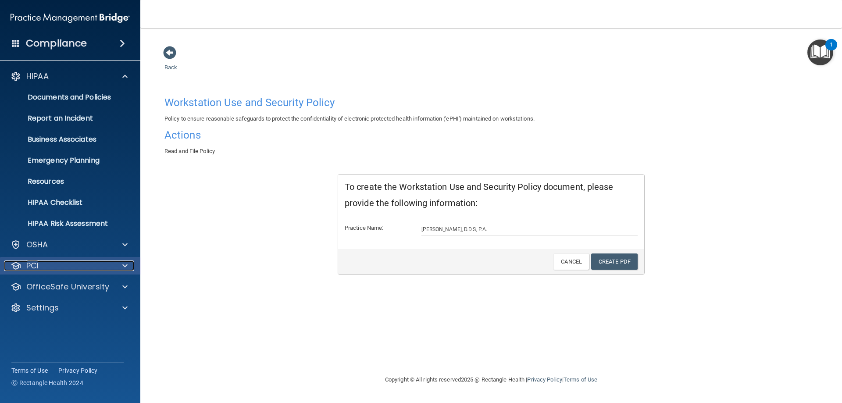
click at [36, 266] on p "PCI" at bounding box center [32, 266] width 12 height 11
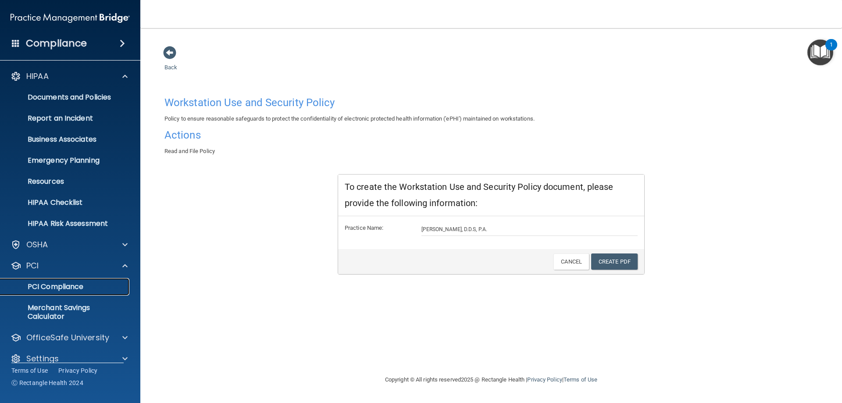
click at [42, 284] on p "PCI Compliance" at bounding box center [66, 287] width 120 height 9
click at [66, 182] on p "Resources" at bounding box center [66, 181] width 120 height 9
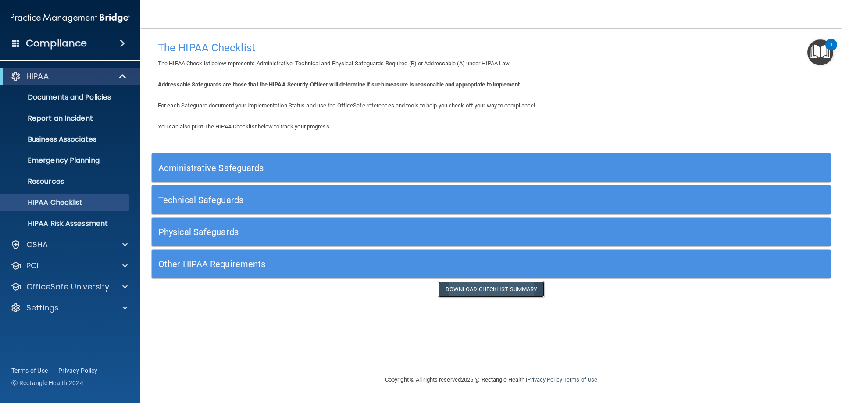
click at [492, 288] on link "Download Checklist Summary" at bounding box center [491, 289] width 107 height 16
click at [79, 221] on p "HIPAA Risk Assessment" at bounding box center [66, 223] width 120 height 9
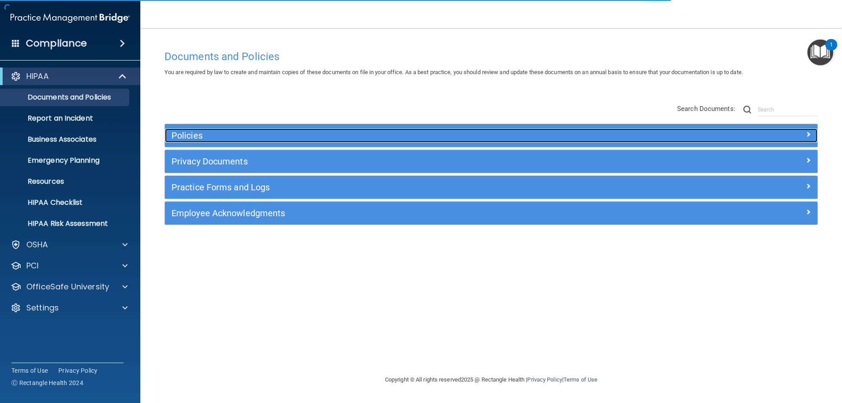
click at [202, 136] on h5 "Policies" at bounding box center [410, 136] width 476 height 10
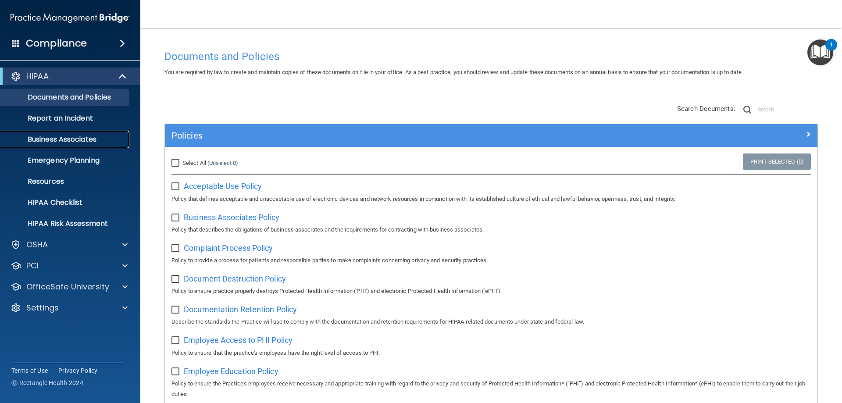
click at [81, 139] on p "Business Associates" at bounding box center [66, 139] width 120 height 9
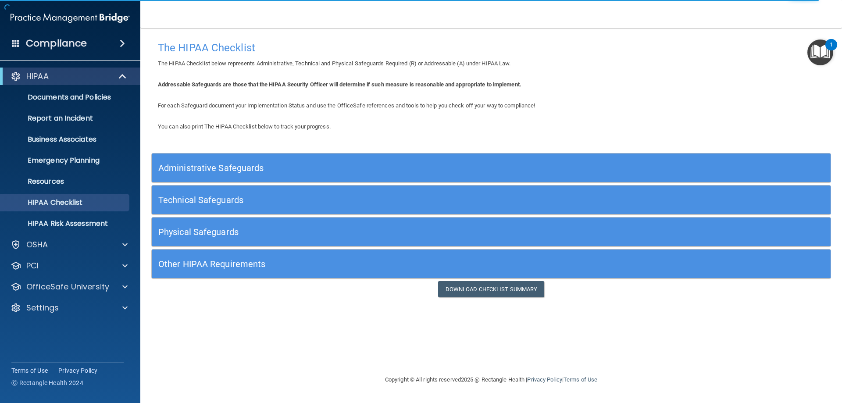
click at [211, 199] on h5 "Technical Safeguards" at bounding box center [406, 200] width 496 height 10
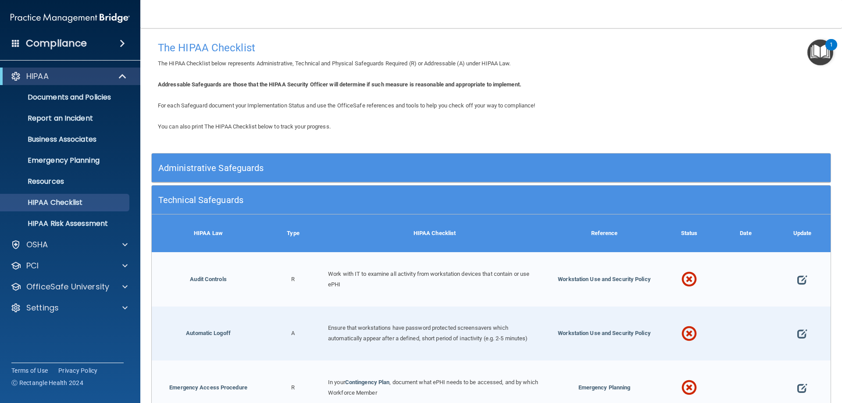
click at [208, 168] on h5 "Administrative Safeguards" at bounding box center [406, 168] width 496 height 10
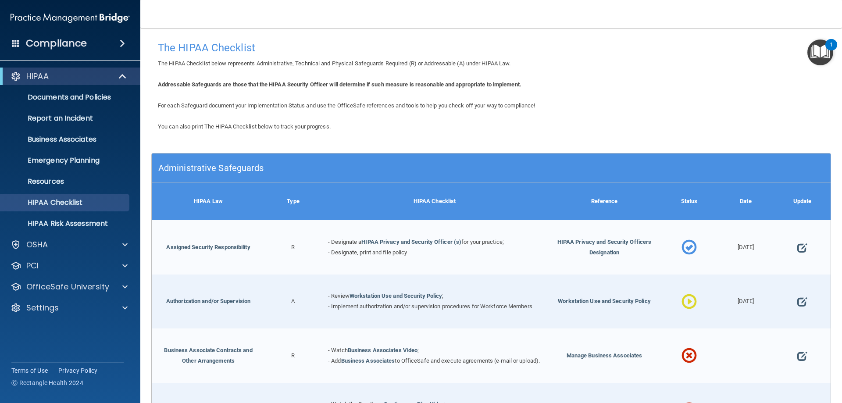
click at [687, 299] on span at bounding box center [689, 302] width 15 height 38
click at [798, 298] on span at bounding box center [803, 302] width 10 height 27
select select "in_progress"
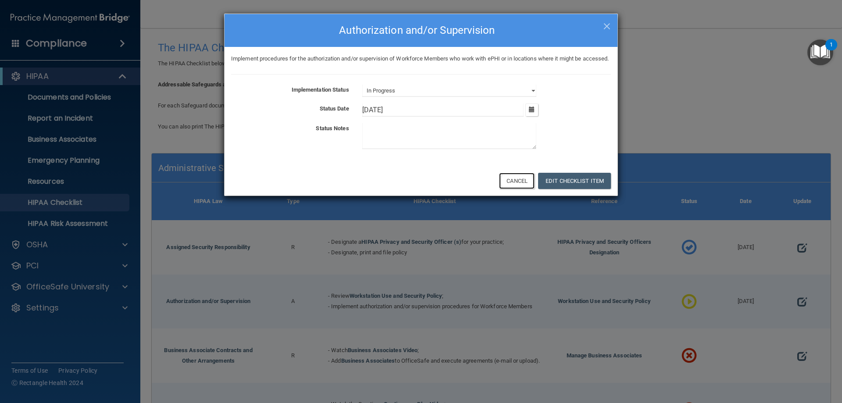
click at [509, 189] on button "Cancel" at bounding box center [517, 181] width 36 height 16
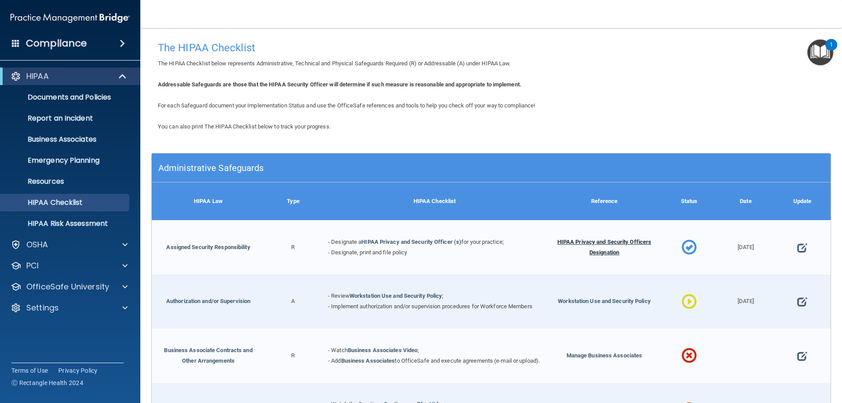
click at [604, 242] on span "HIPAA Privacy and Security Officers Designation" at bounding box center [605, 247] width 94 height 17
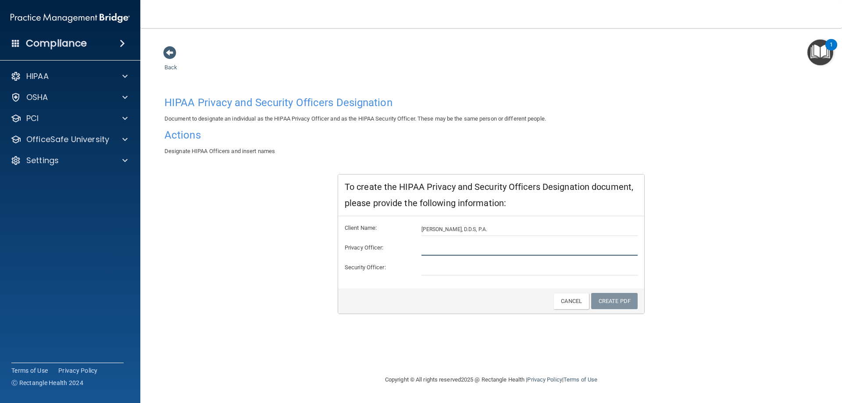
click at [434, 245] on input "text" at bounding box center [530, 249] width 217 height 13
click at [428, 265] on input "text" at bounding box center [530, 268] width 217 height 13
click at [453, 247] on input "[PERSON_NAME] [PERSON_NAME]" at bounding box center [530, 249] width 217 height 13
type input "[PERSON_NAME] [PERSON_NAME]"
click at [435, 271] on input "text" at bounding box center [530, 268] width 217 height 13
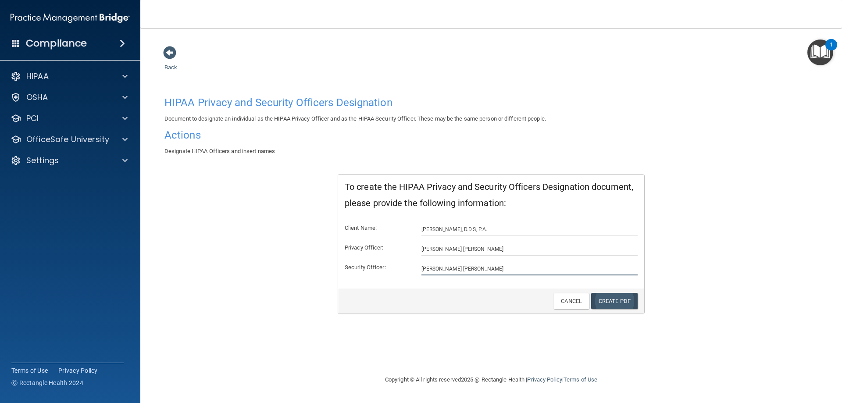
type input "[PERSON_NAME] [PERSON_NAME]"
click at [612, 301] on link "Create PDF" at bounding box center [614, 301] width 47 height 16
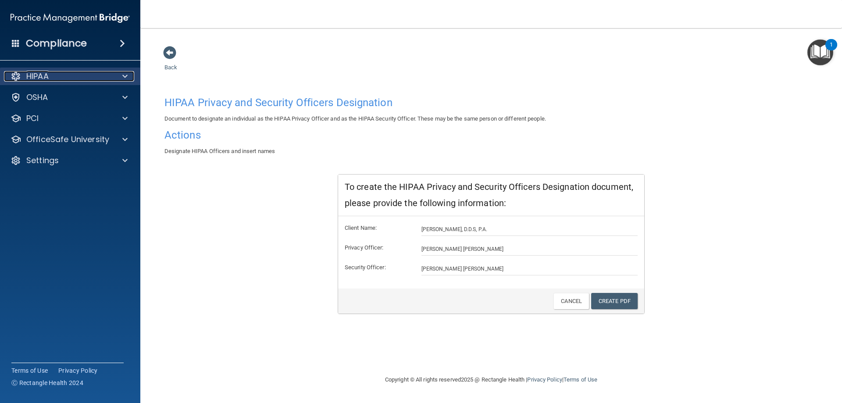
click at [88, 74] on div "HIPAA" at bounding box center [58, 76] width 109 height 11
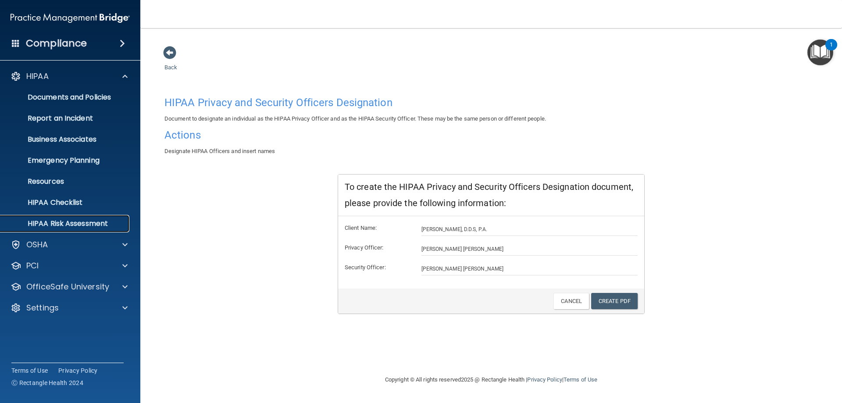
click at [63, 222] on p "HIPAA Risk Assessment" at bounding box center [66, 223] width 120 height 9
